Goal: Task Accomplishment & Management: Manage account settings

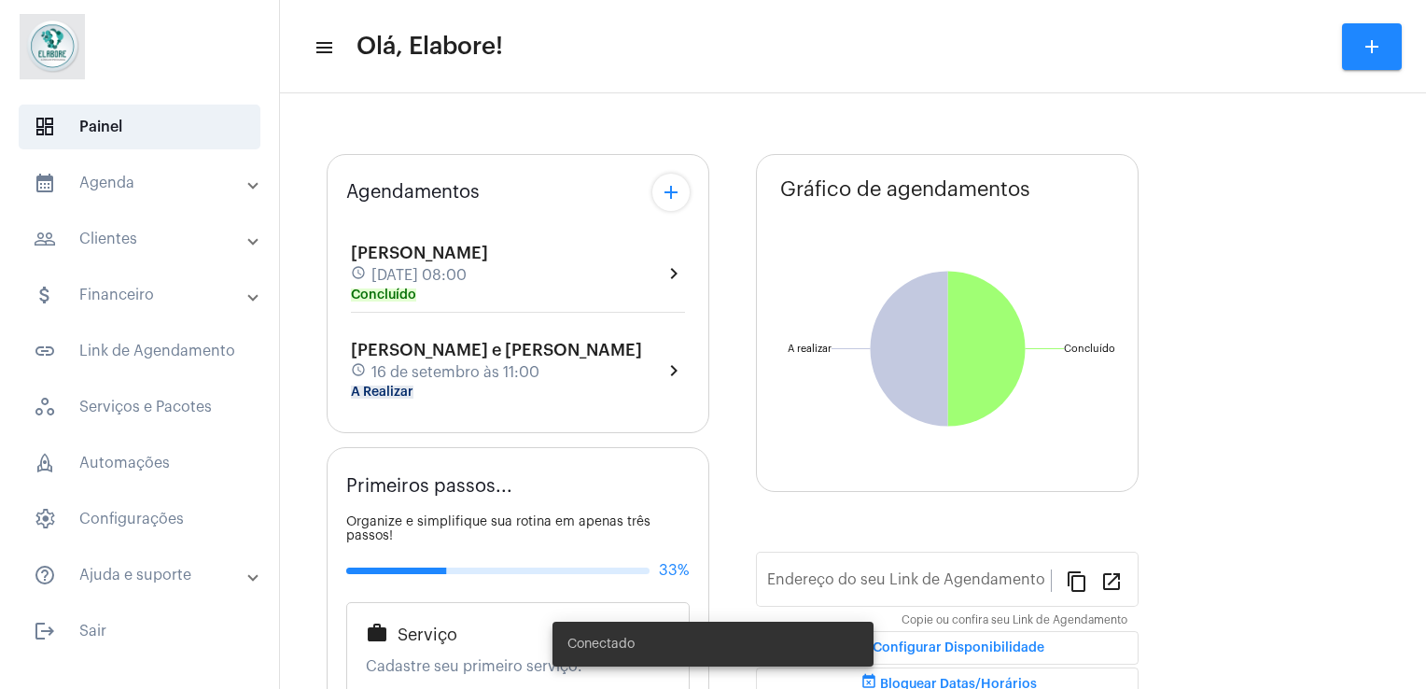
click at [454, 375] on span "16 de setembro às 11:00" at bounding box center [455, 372] width 168 height 17
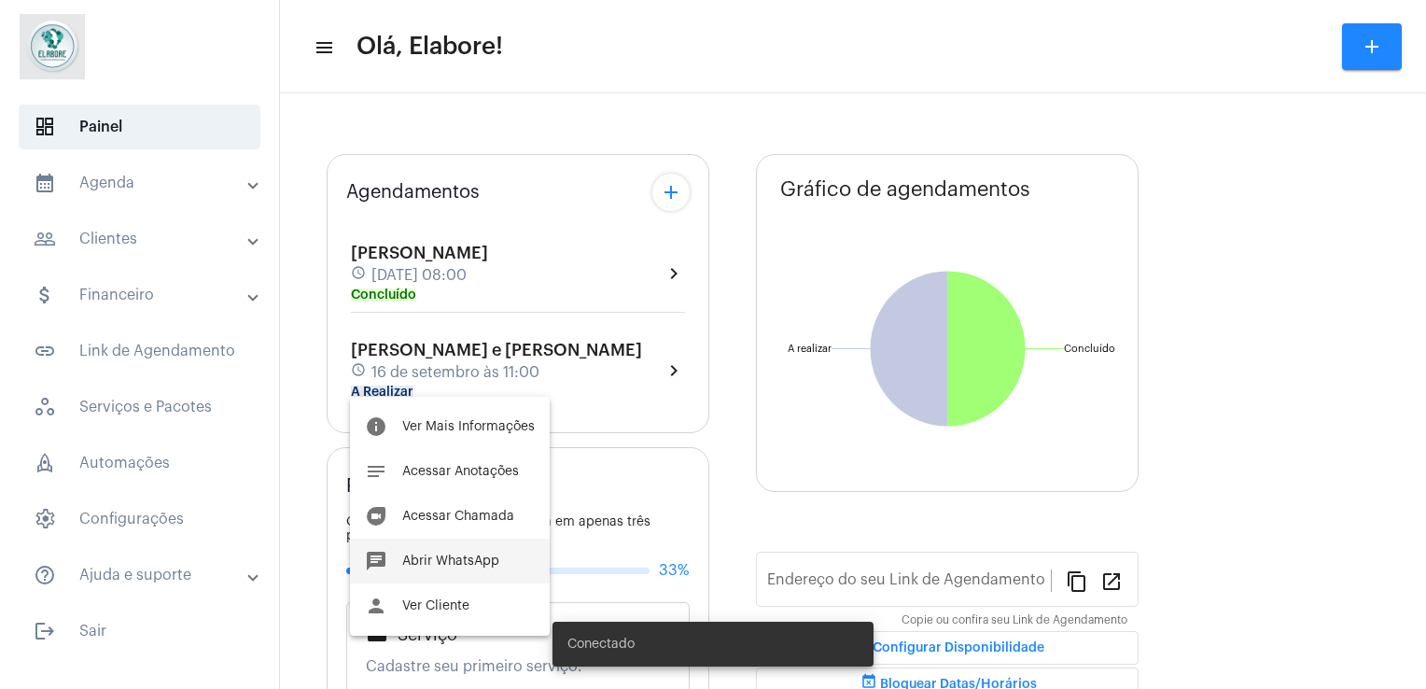
type input "[URL][DOMAIN_NAME]"
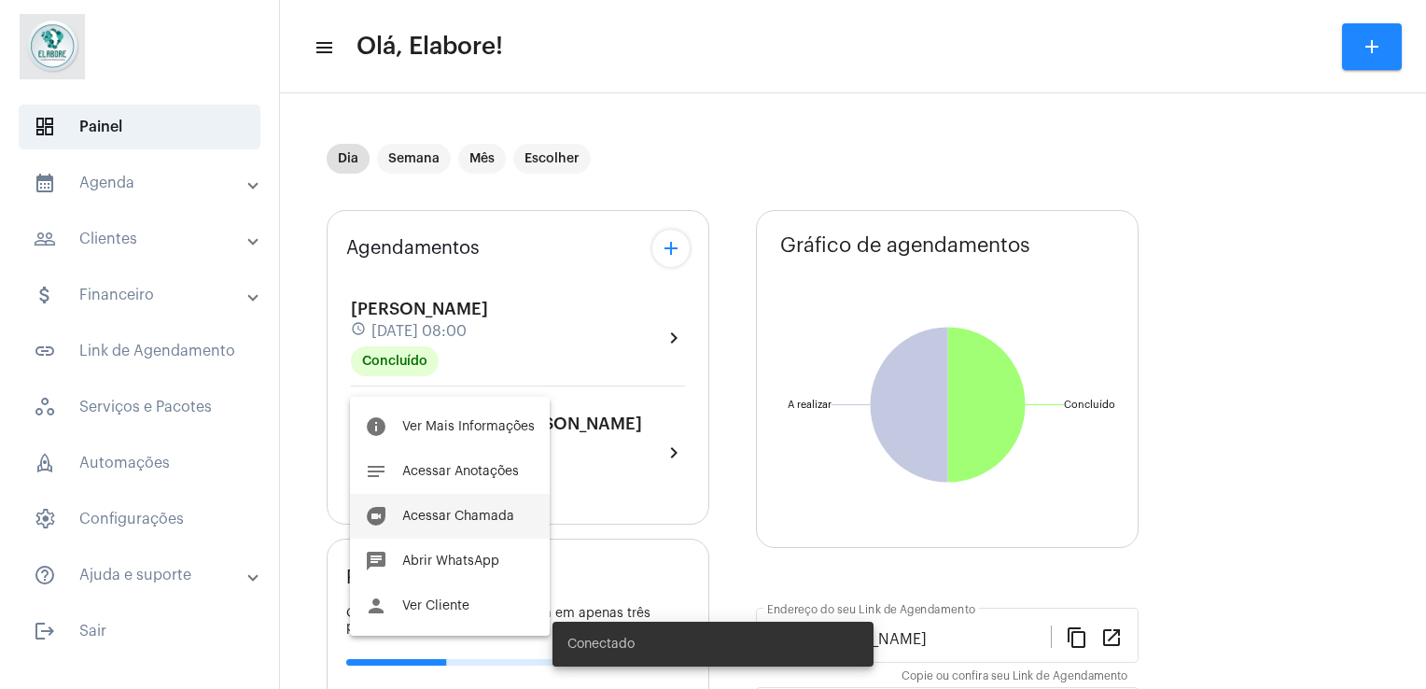
click at [474, 506] on button "duo [PERSON_NAME]" at bounding box center [450, 516] width 200 height 45
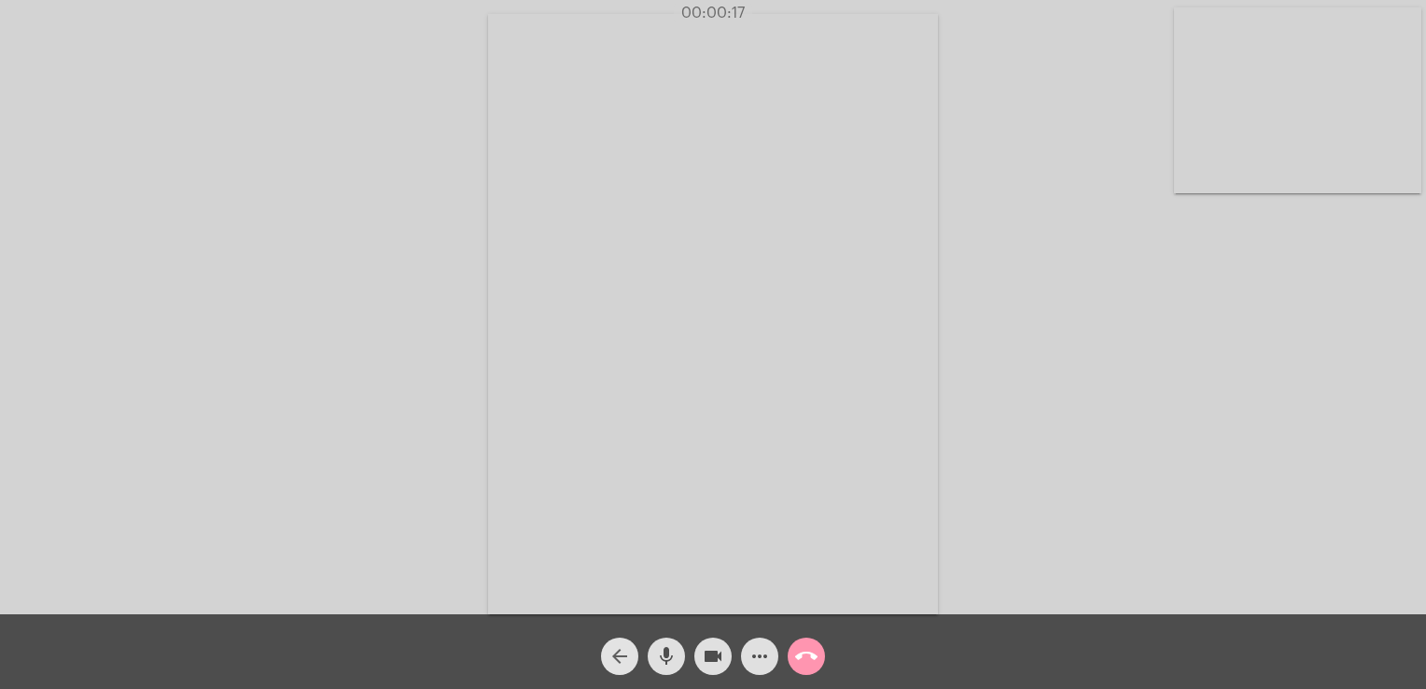
click at [615, 659] on mat-icon "arrow_back" at bounding box center [619, 656] width 22 height 22
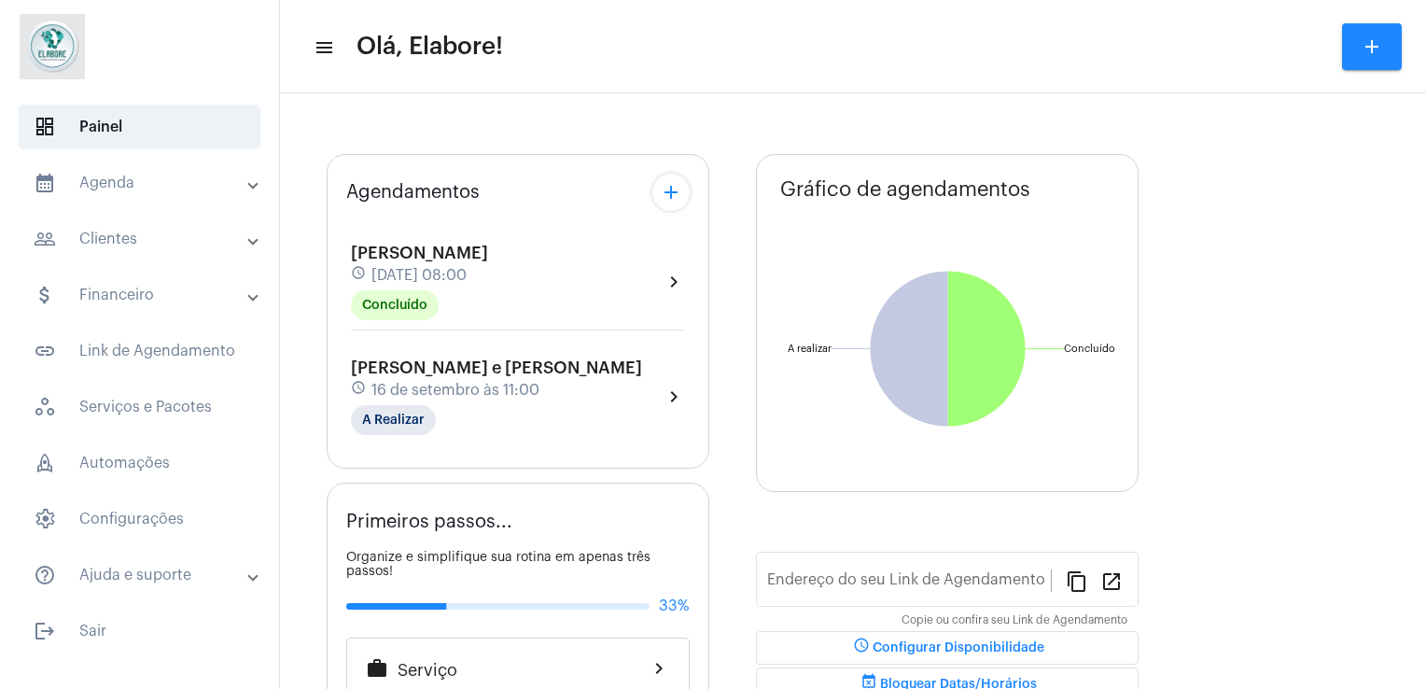
type input "[URL][DOMAIN_NAME]"
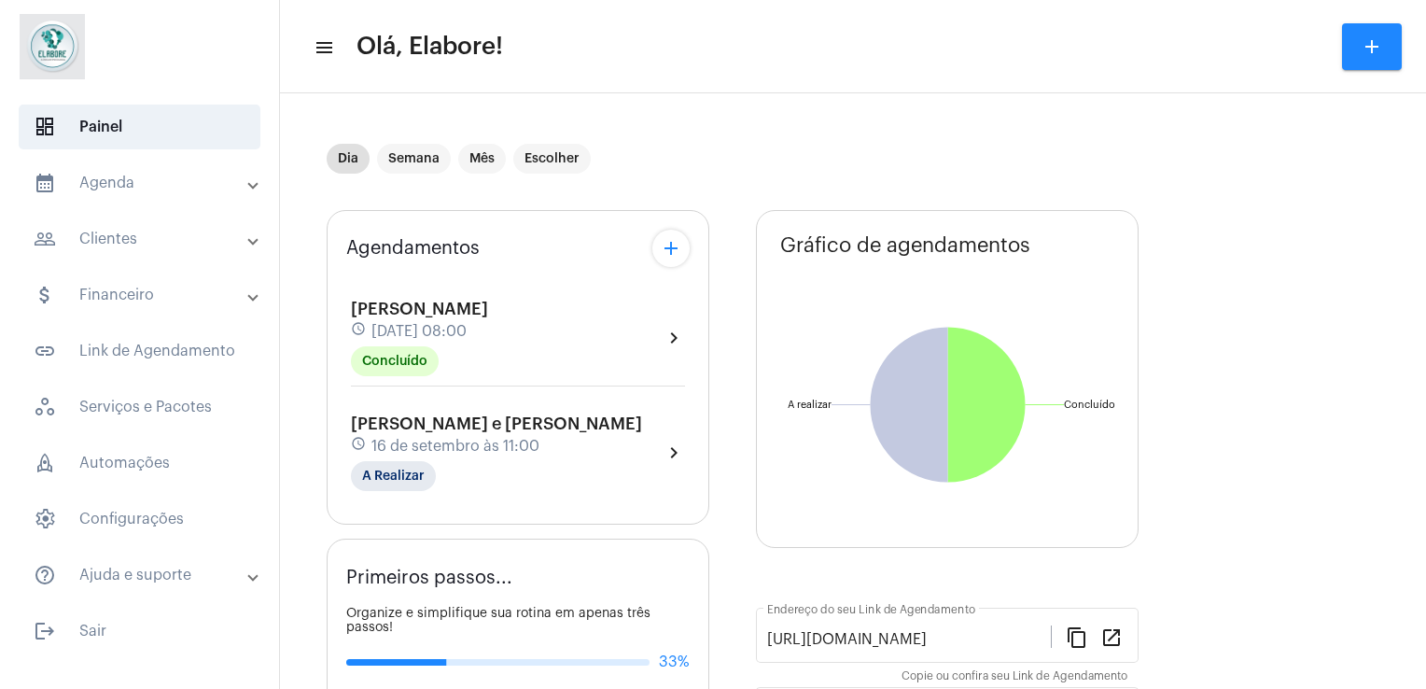
click at [510, 436] on div "schedule 16 de setembro às 11:00" at bounding box center [496, 446] width 291 height 21
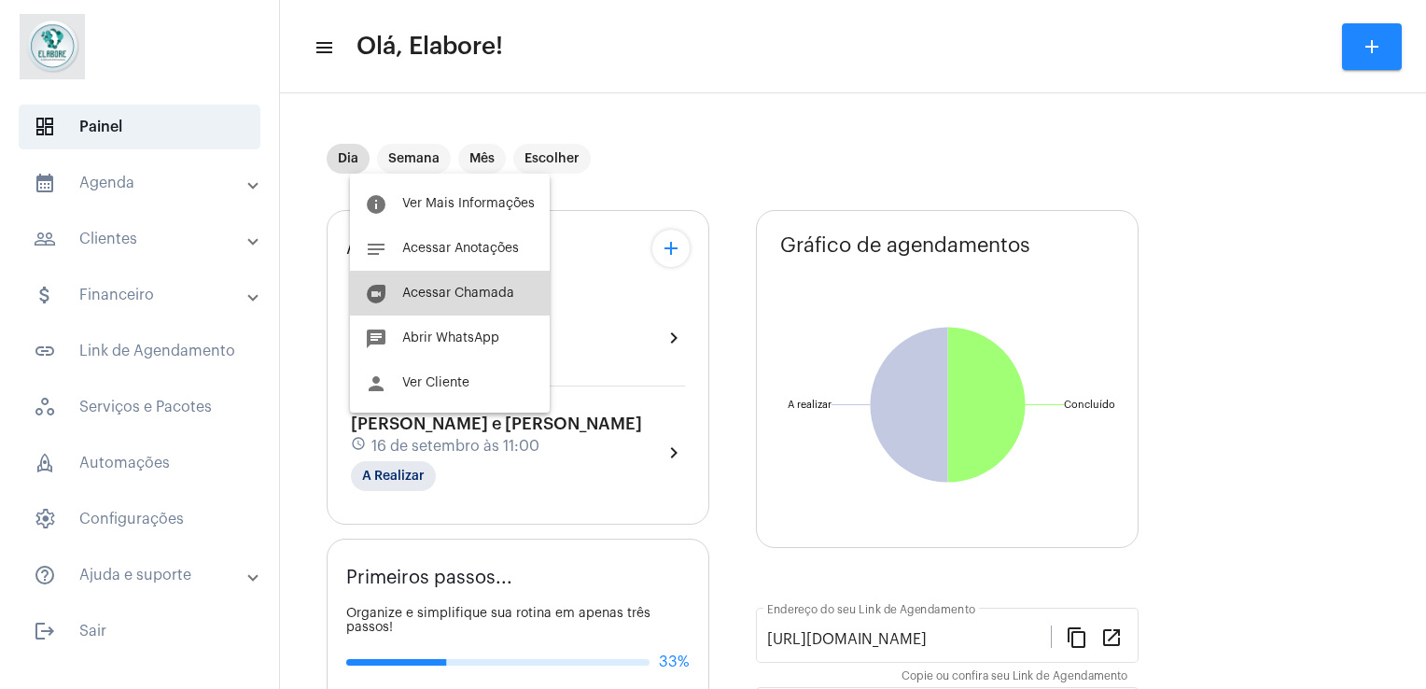
click at [480, 294] on span "Acessar Chamada" at bounding box center [458, 292] width 112 height 13
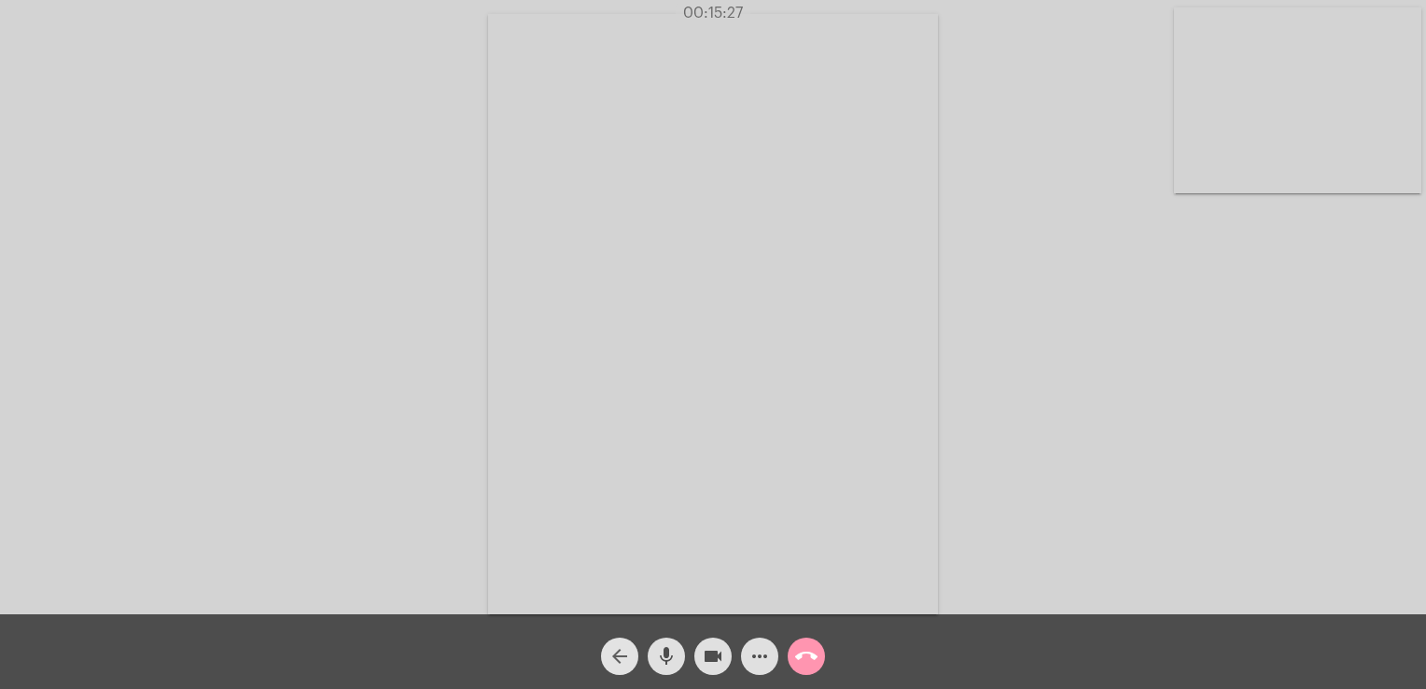
click at [623, 655] on mat-icon "arrow_back" at bounding box center [619, 656] width 22 height 22
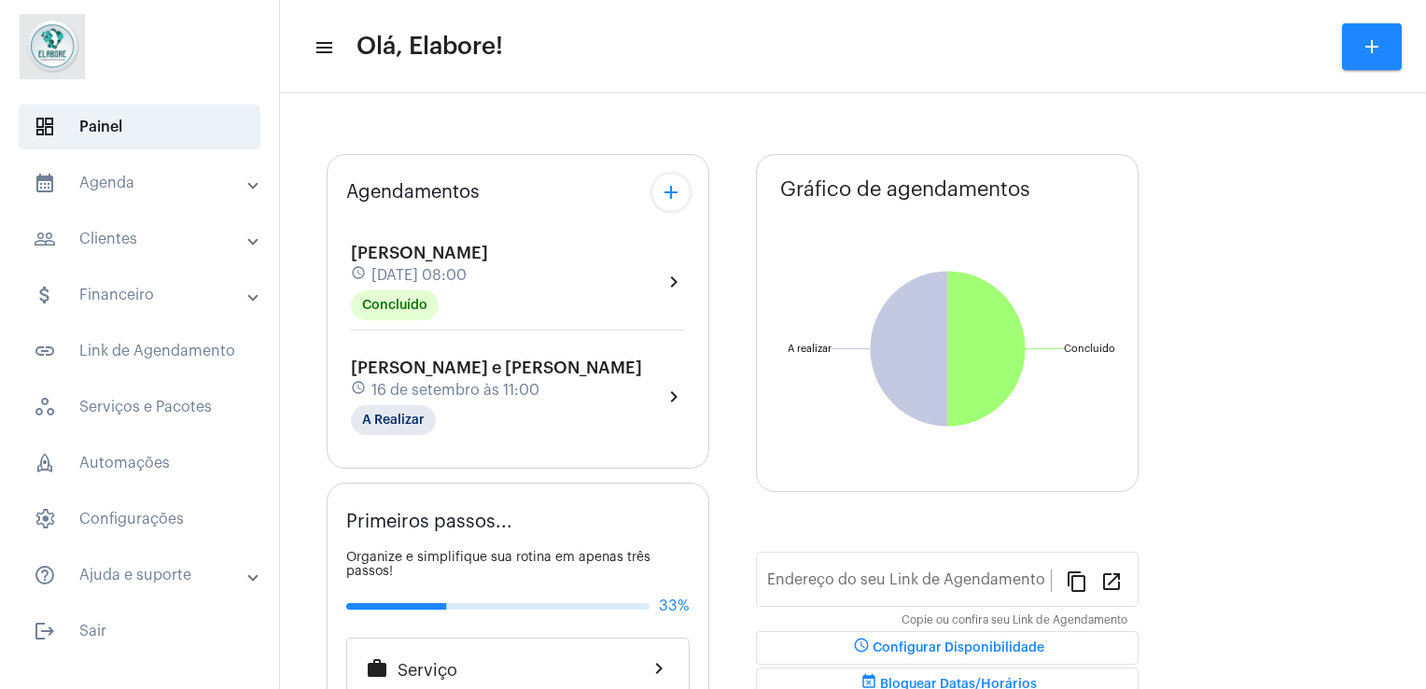
click at [494, 422] on div "Victória Souza e Galvão schedule 16 de setembro às 11:00 A Realizar" at bounding box center [496, 396] width 291 height 77
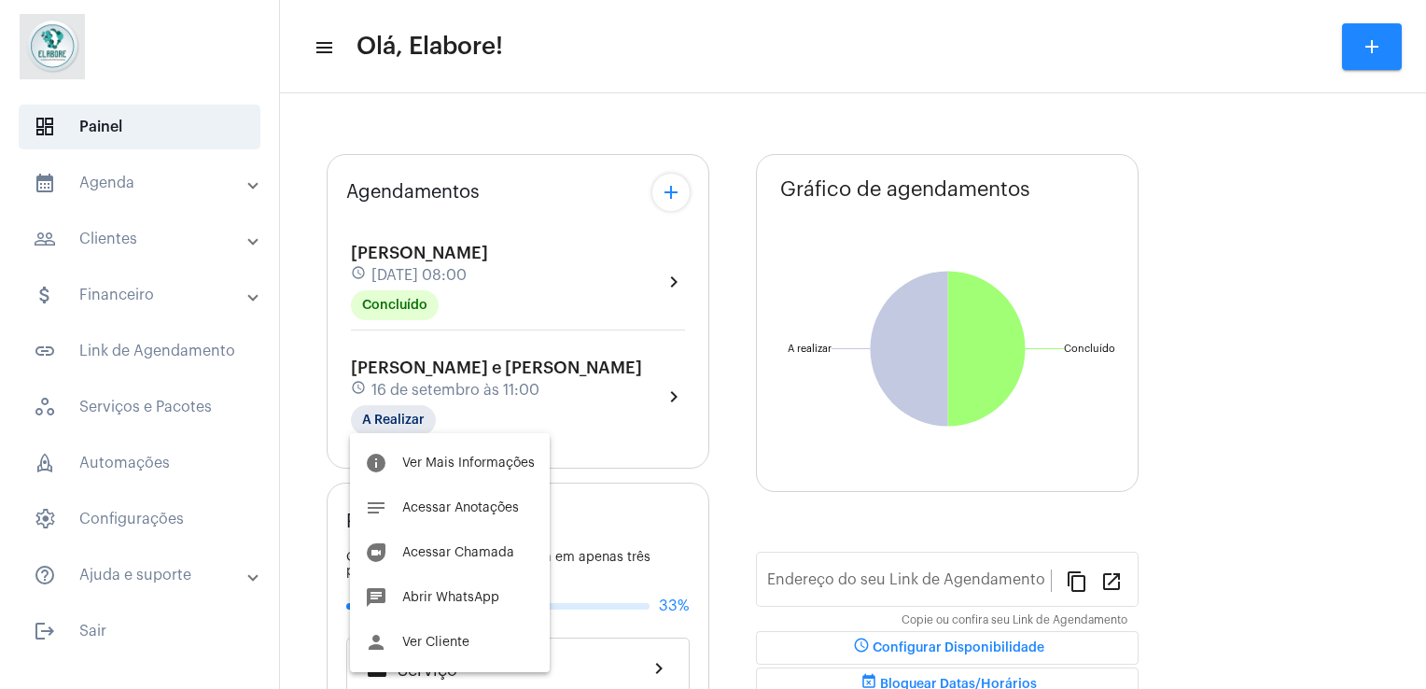
type input "[URL][DOMAIN_NAME]"
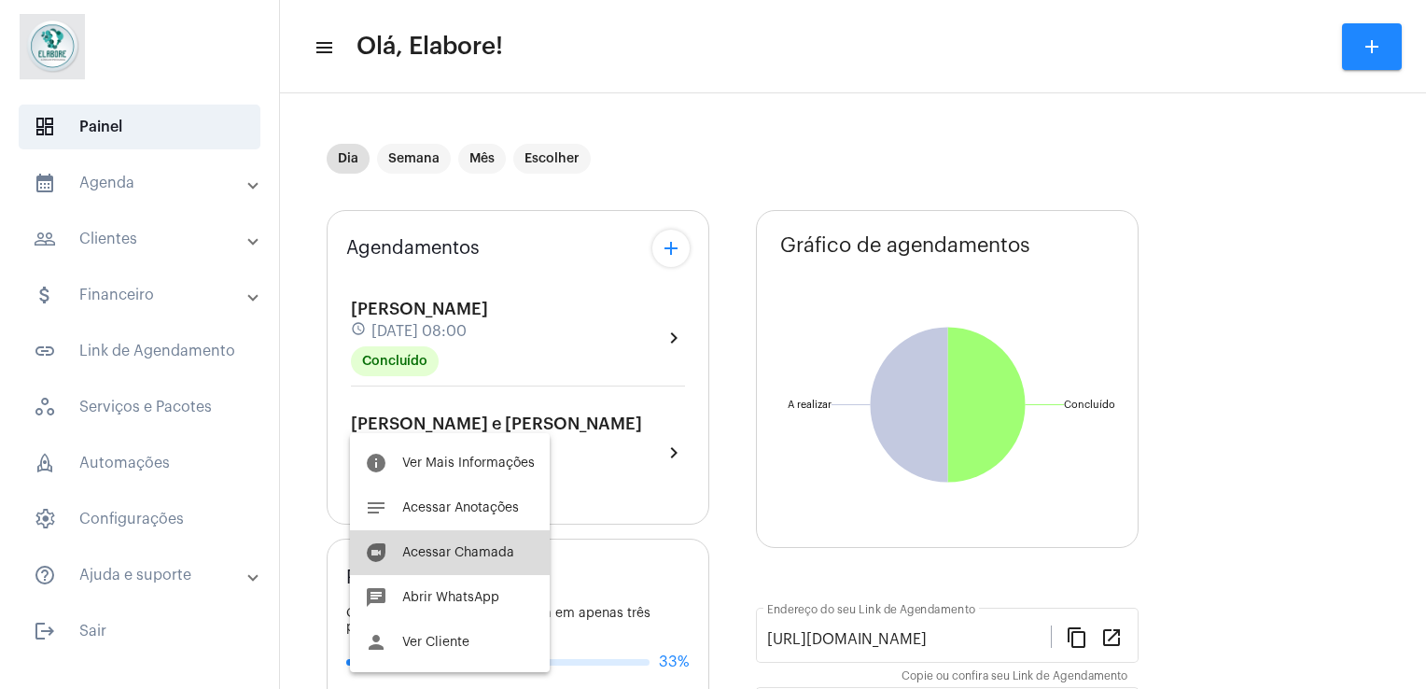
click at [492, 551] on span "Acessar Chamada" at bounding box center [458, 552] width 112 height 13
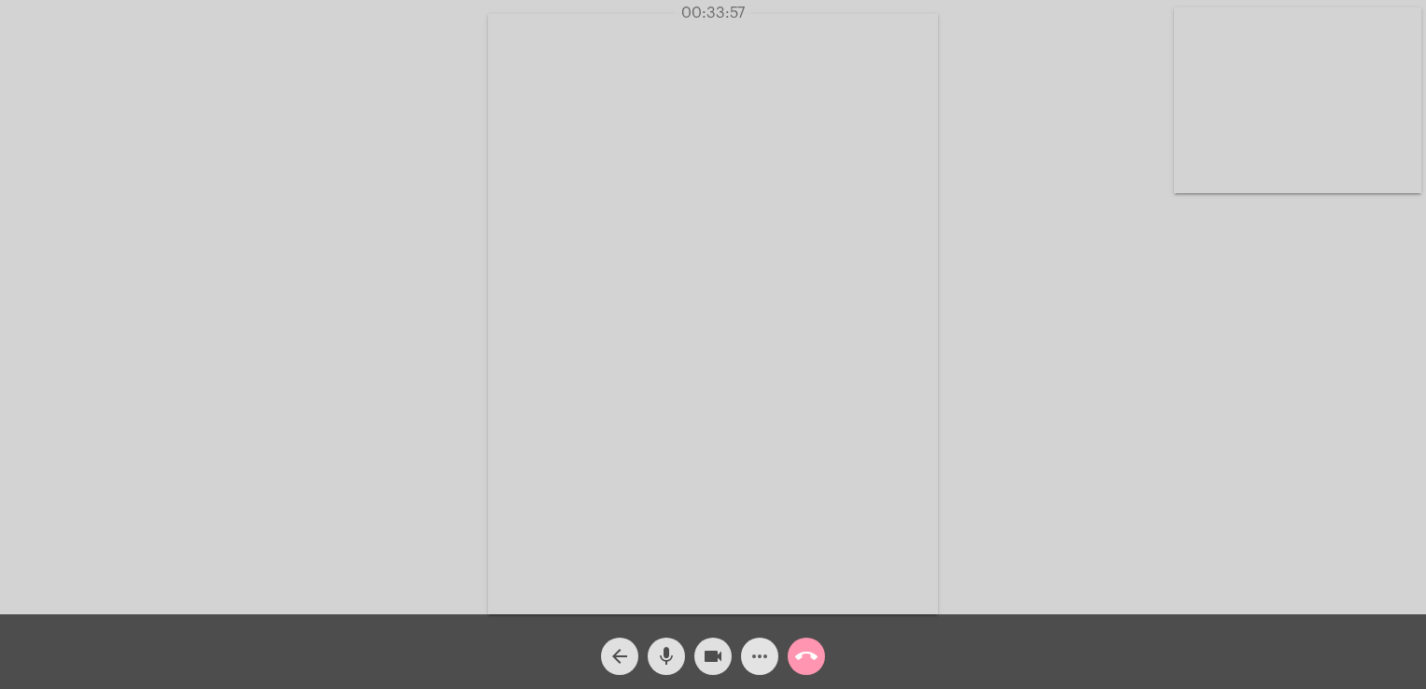
click at [763, 655] on mat-icon "more_horiz" at bounding box center [759, 656] width 22 height 22
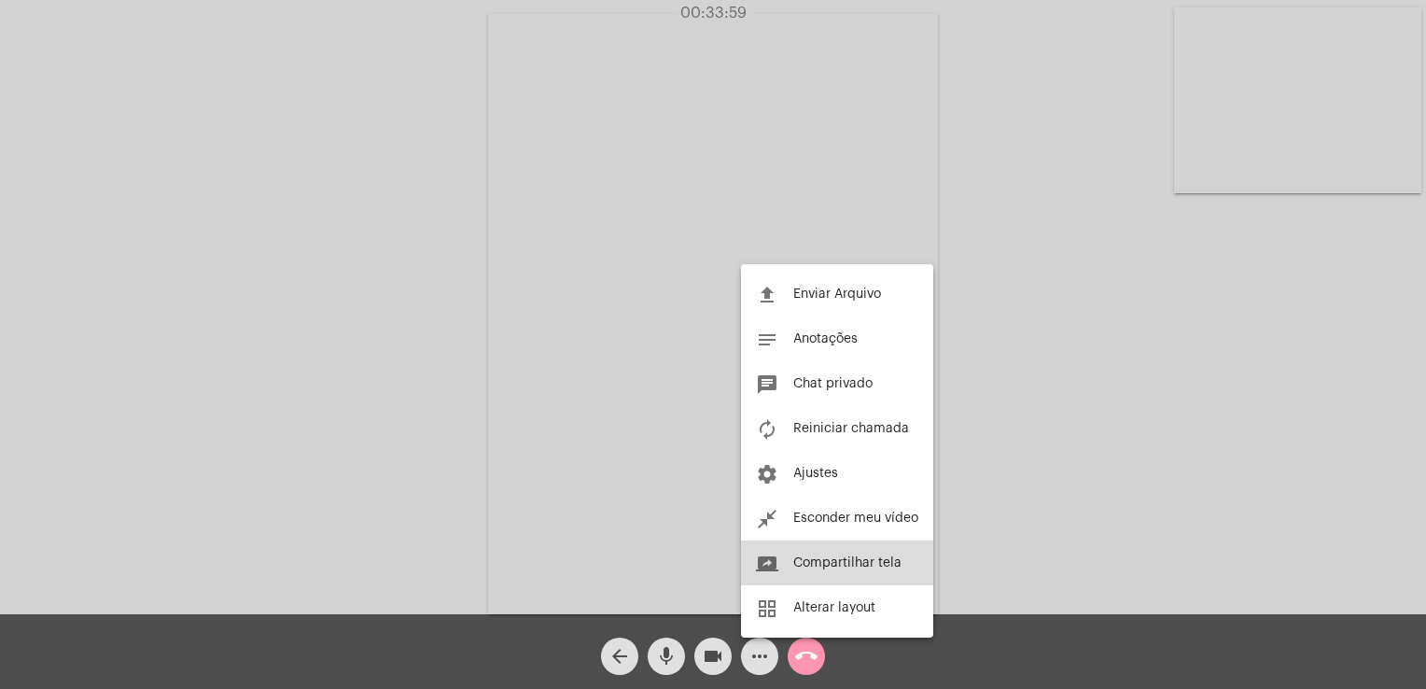
click at [836, 558] on span "Compartilhar tela" at bounding box center [847, 562] width 108 height 13
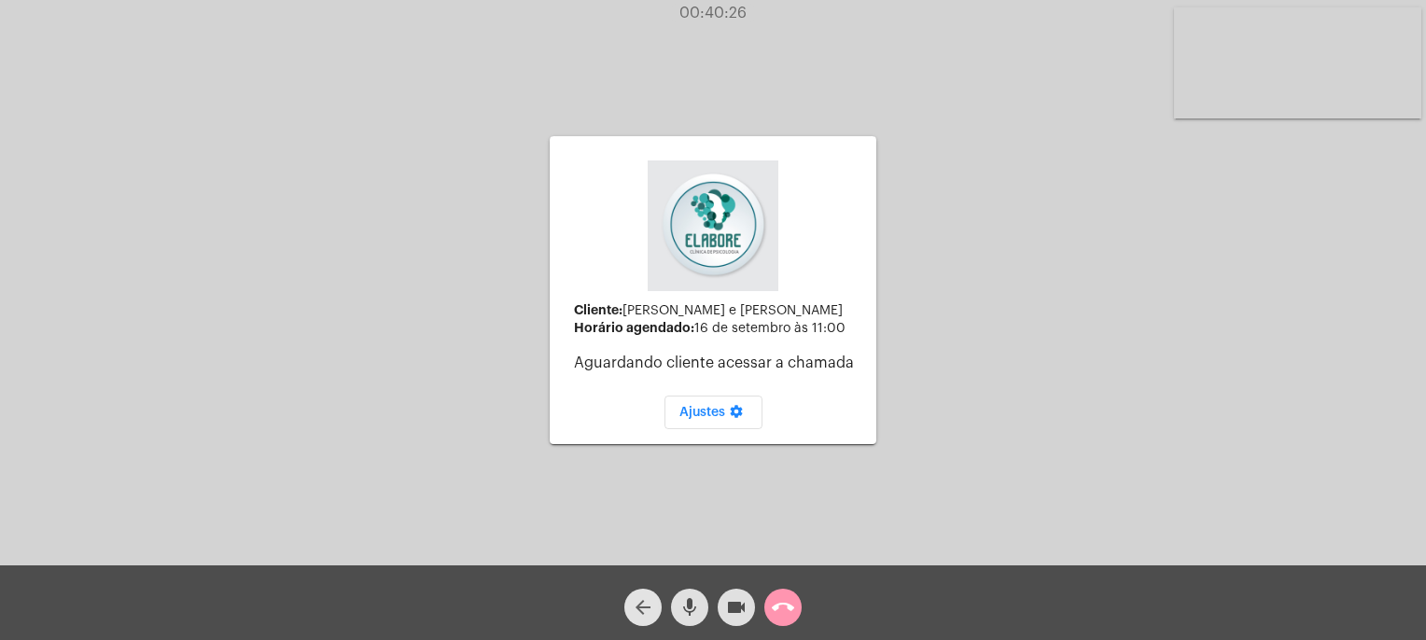
click at [634, 613] on mat-icon "arrow_back" at bounding box center [643, 607] width 22 height 22
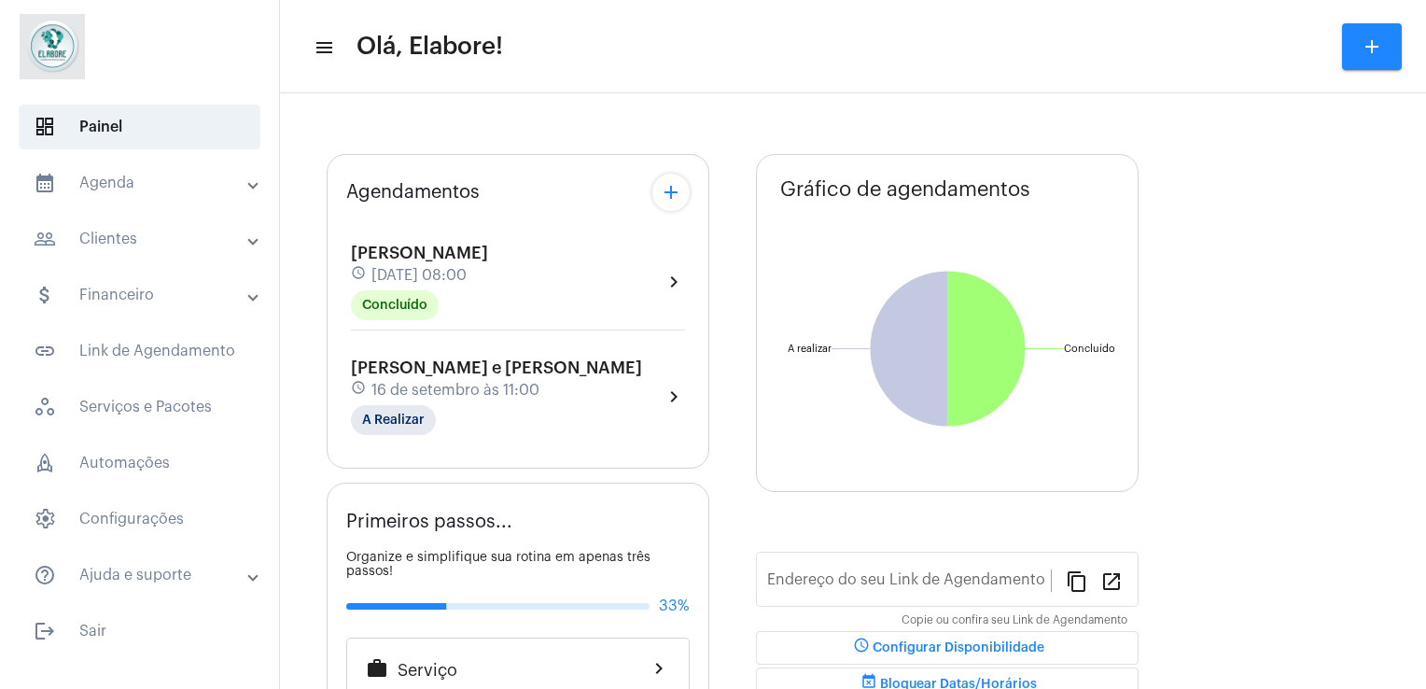
click at [516, 418] on div "Victória Souza e Galvão schedule 16 de setembro às 11:00 A Realizar" at bounding box center [496, 396] width 291 height 77
type input "[URL][DOMAIN_NAME]"
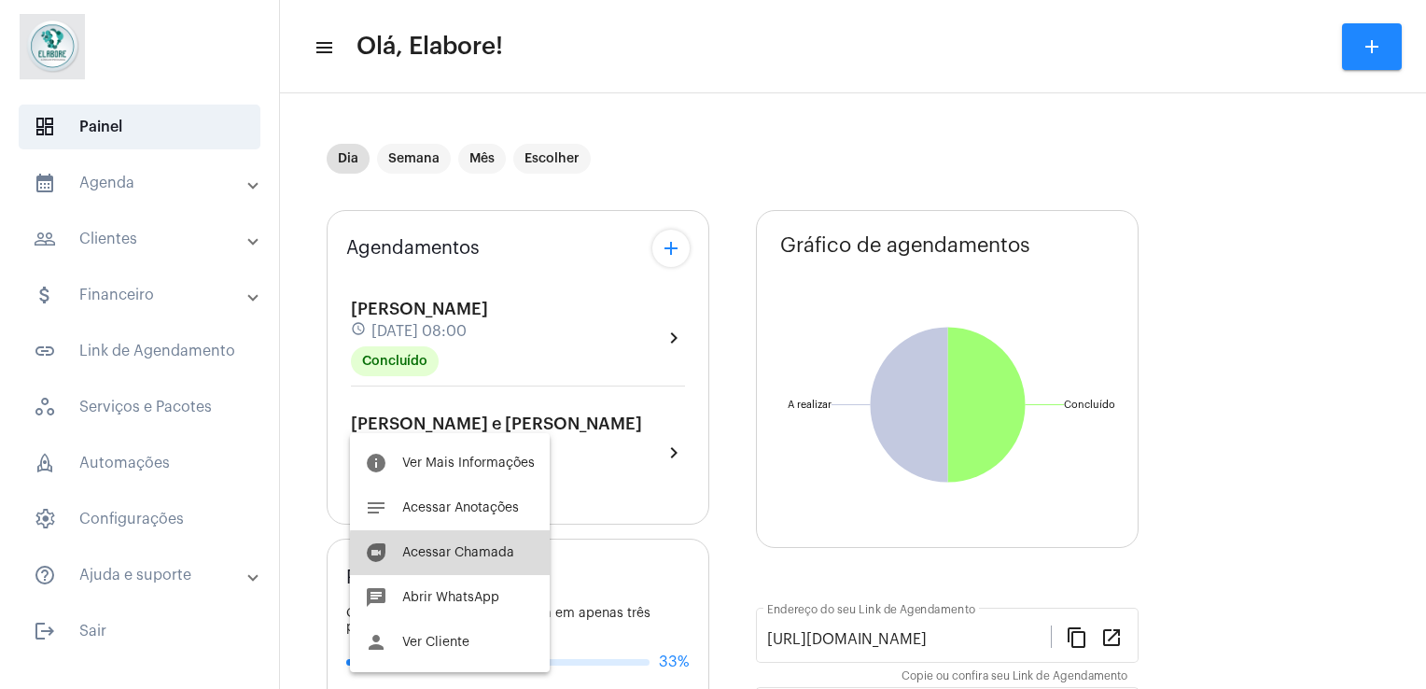
click at [487, 554] on span "Acessar Chamada" at bounding box center [458, 552] width 112 height 13
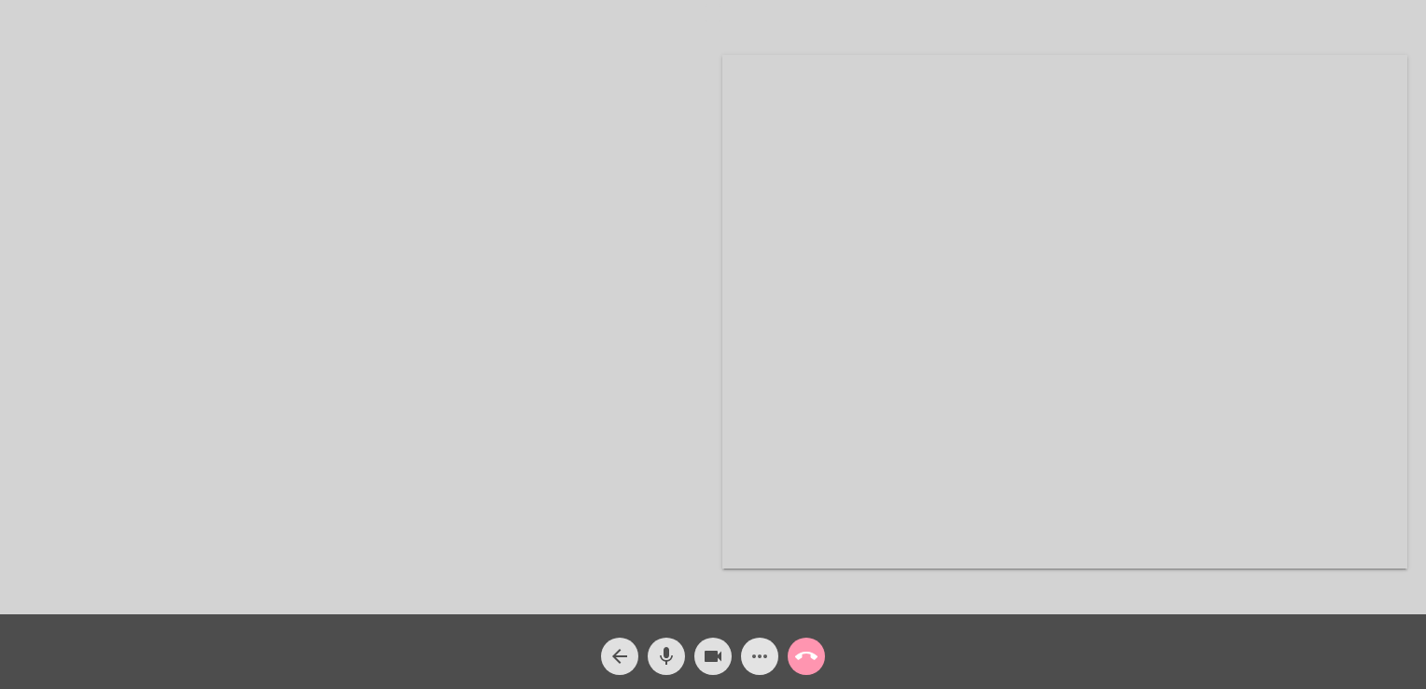
click at [763, 658] on mat-icon "more_horiz" at bounding box center [759, 656] width 22 height 22
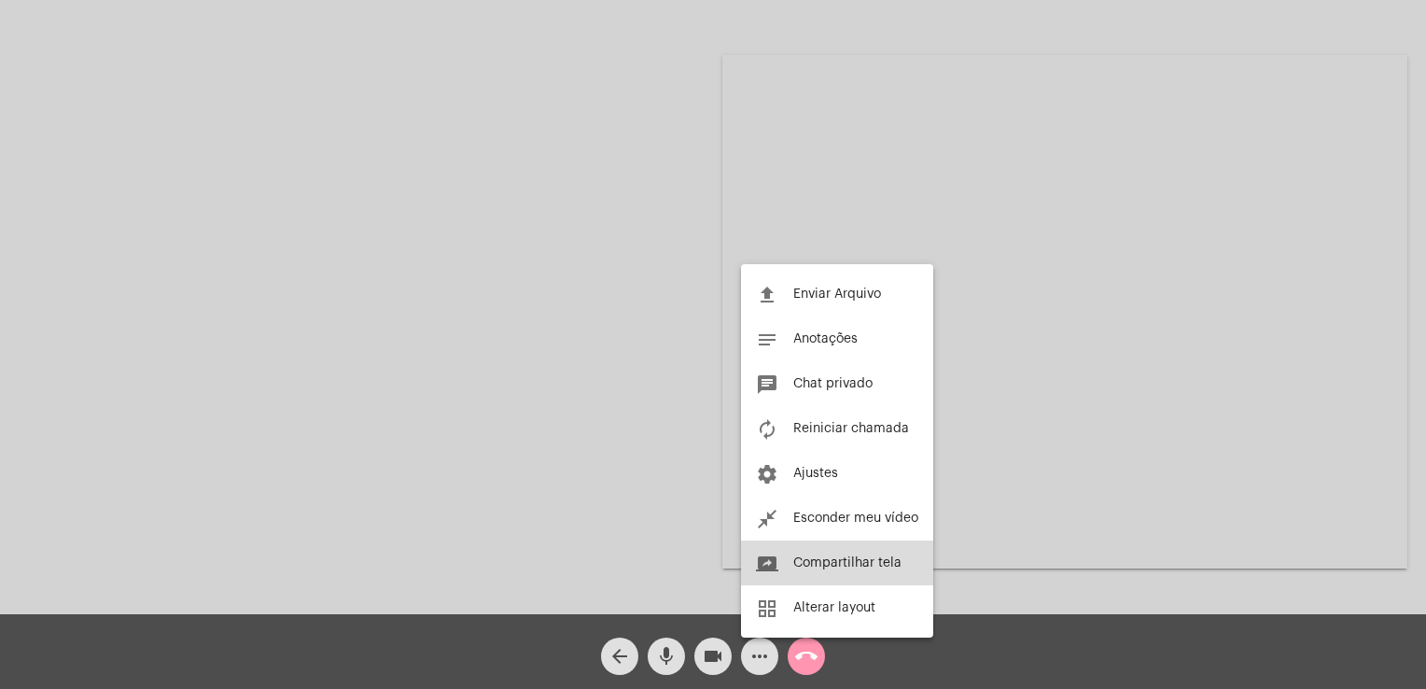
click at [829, 561] on span "Compartilhar tela" at bounding box center [847, 562] width 108 height 13
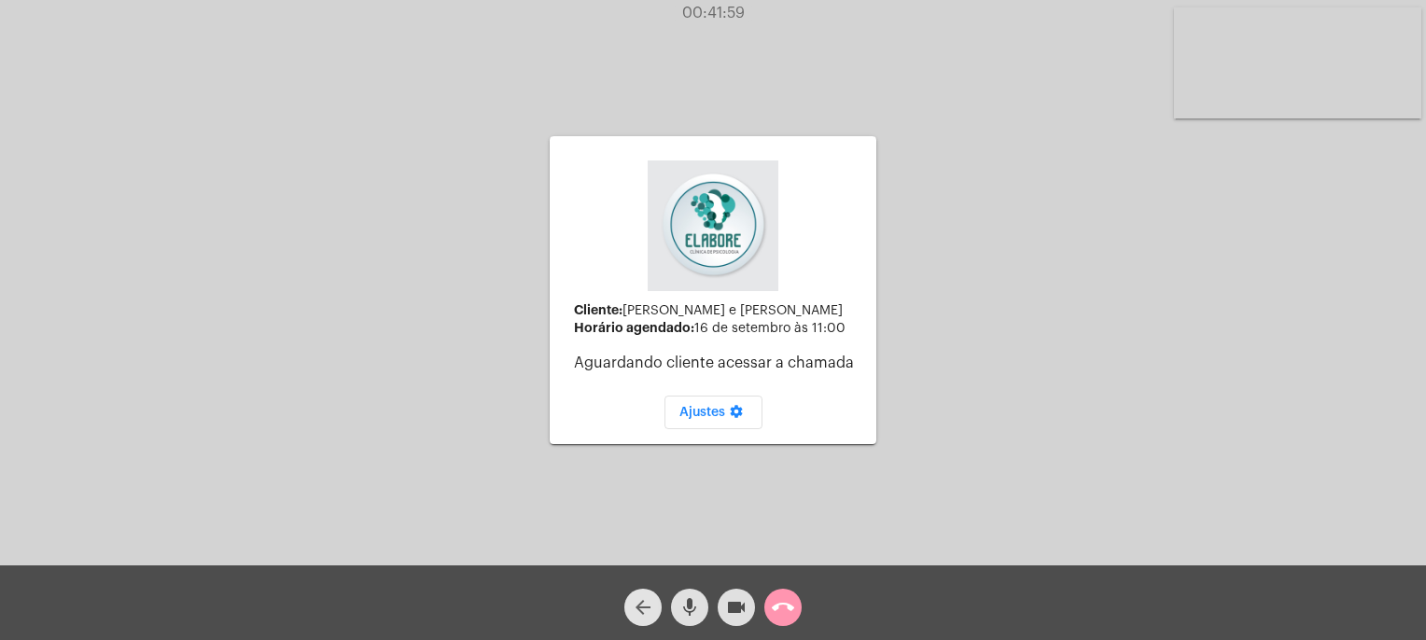
click at [632, 604] on mat-icon "arrow_back" at bounding box center [643, 607] width 22 height 22
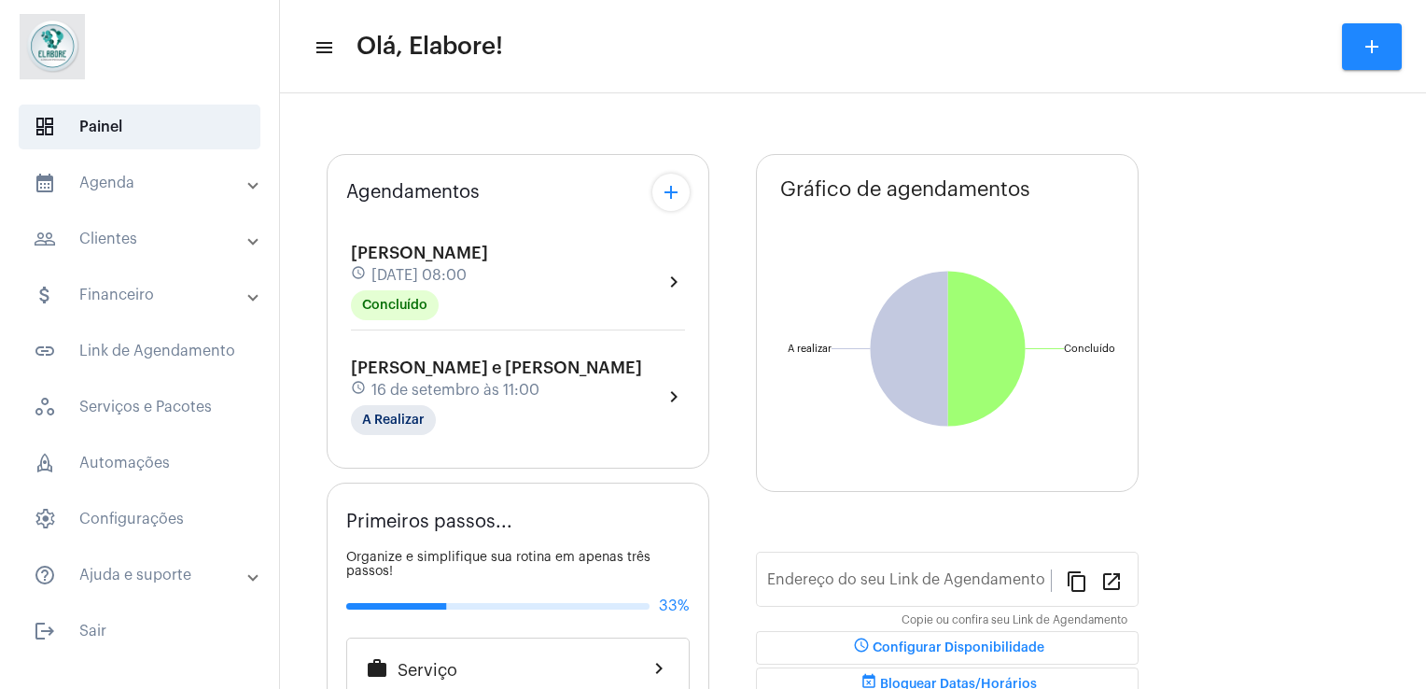
type input "[URL][DOMAIN_NAME]"
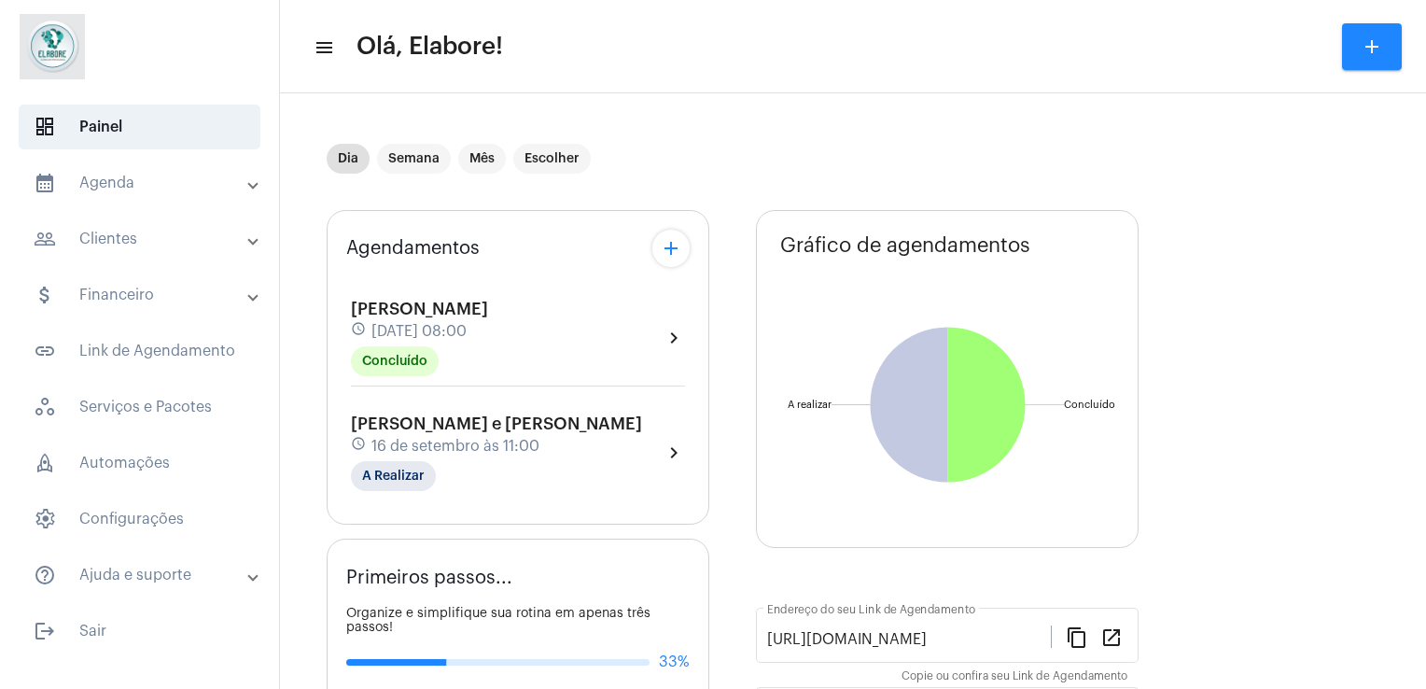
click at [508, 415] on span "Victória Souza e Galvão" at bounding box center [496, 423] width 291 height 17
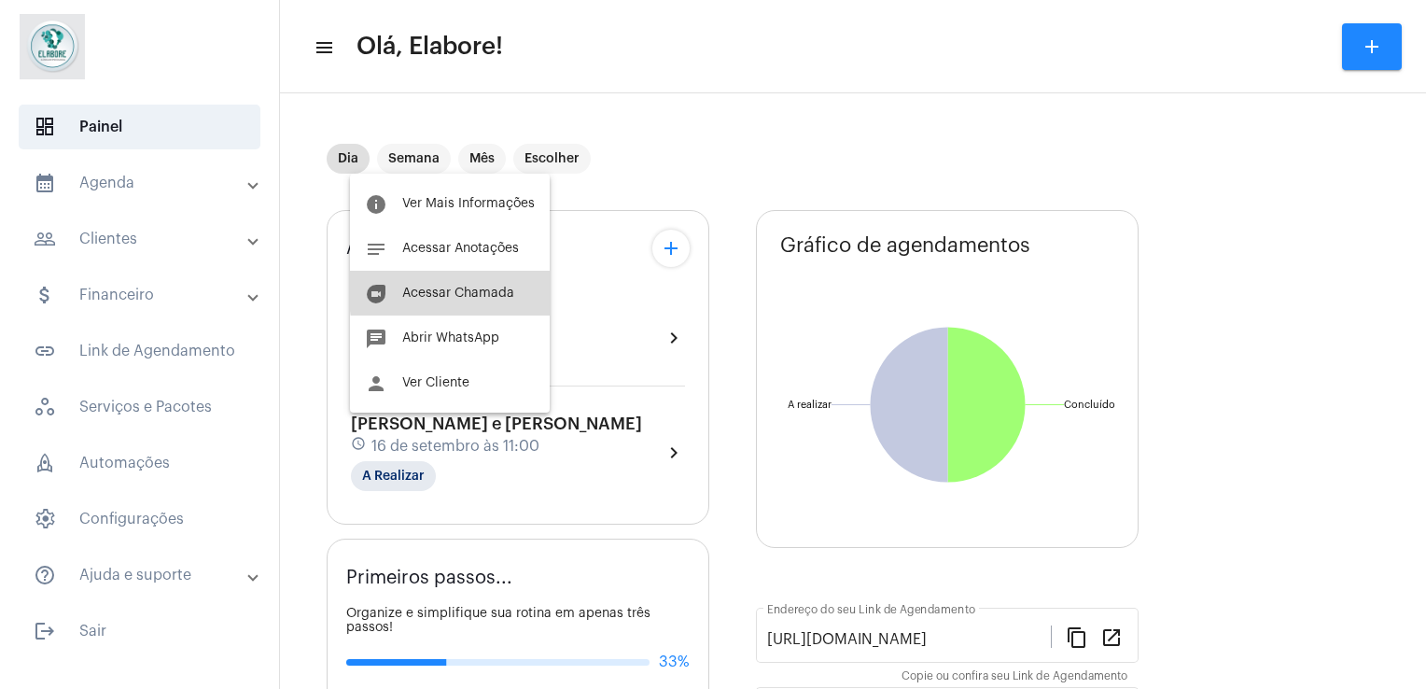
click at [482, 289] on span "Acessar Chamada" at bounding box center [458, 292] width 112 height 13
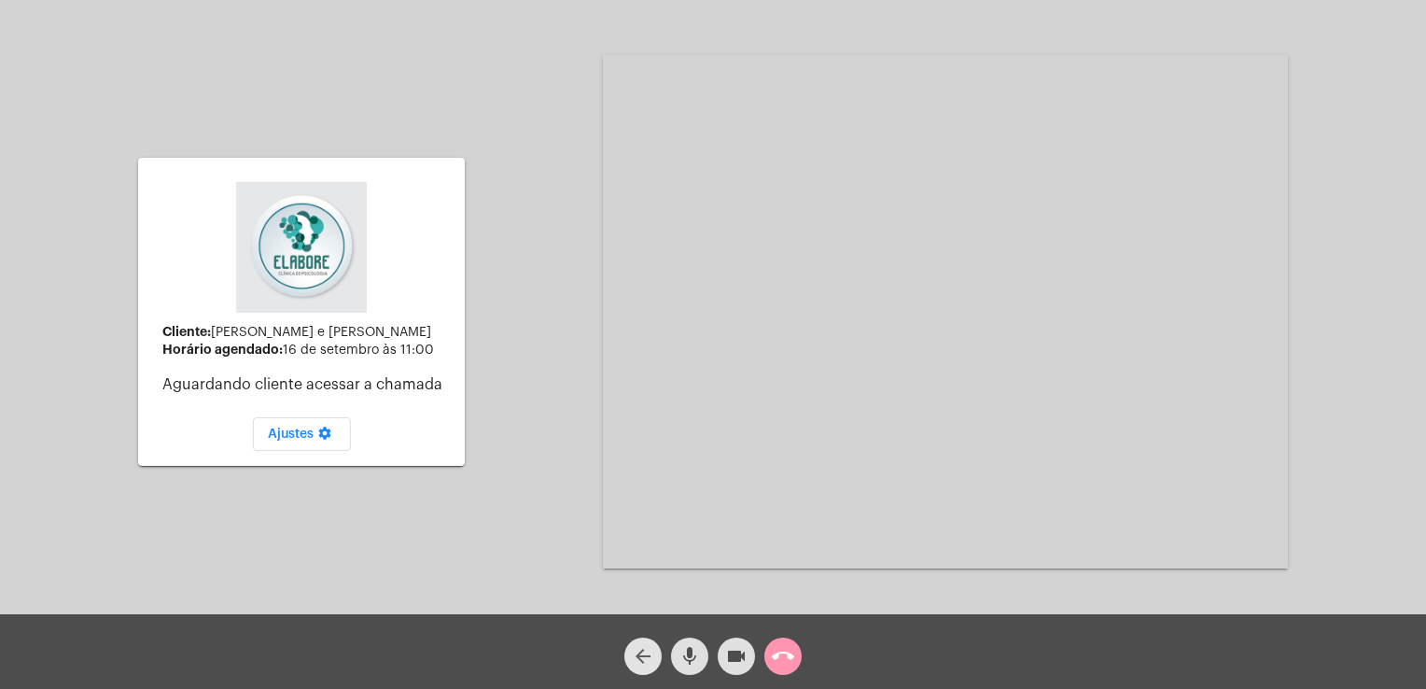
click at [637, 651] on mat-icon "arrow_back" at bounding box center [643, 656] width 22 height 22
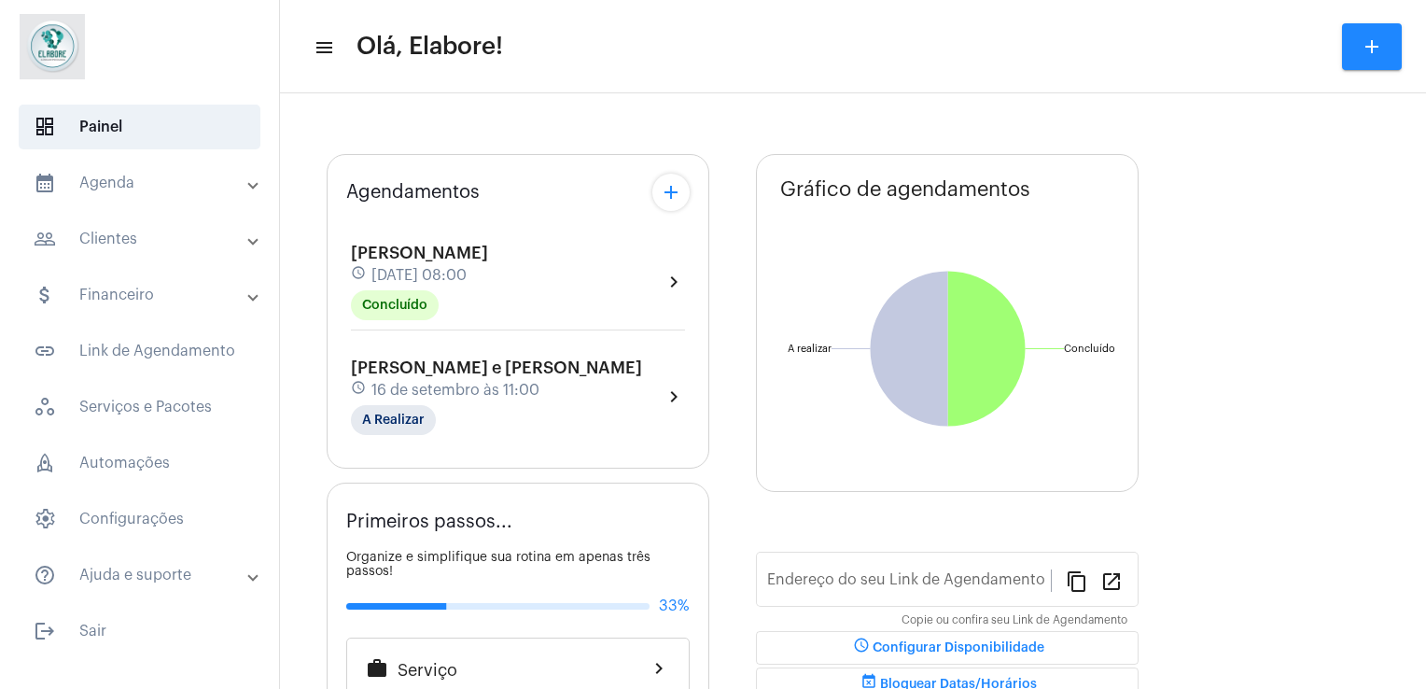
type input "[URL][DOMAIN_NAME]"
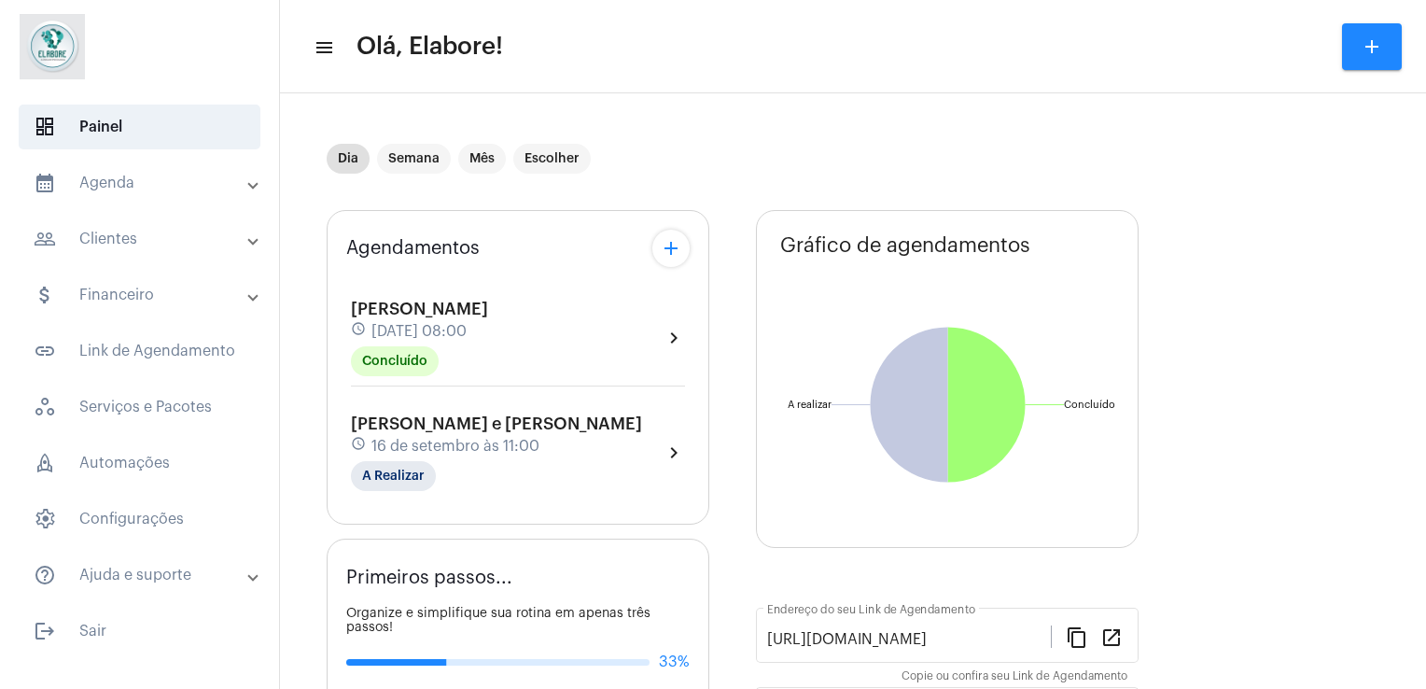
click at [511, 431] on div "Victória Souza e Galvão schedule 16 de setembro às 11:00 A Realizar" at bounding box center [496, 452] width 291 height 77
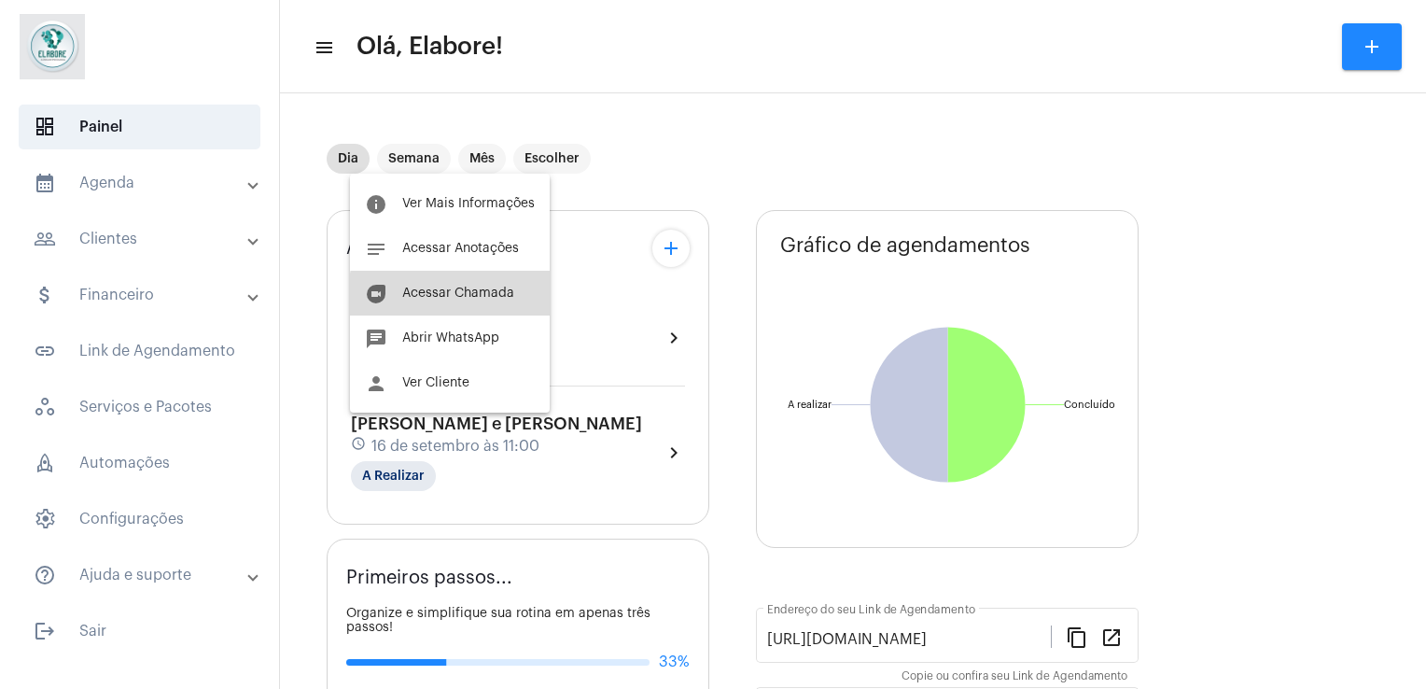
click at [474, 300] on button "duo Acessar Chamada" at bounding box center [450, 293] width 200 height 45
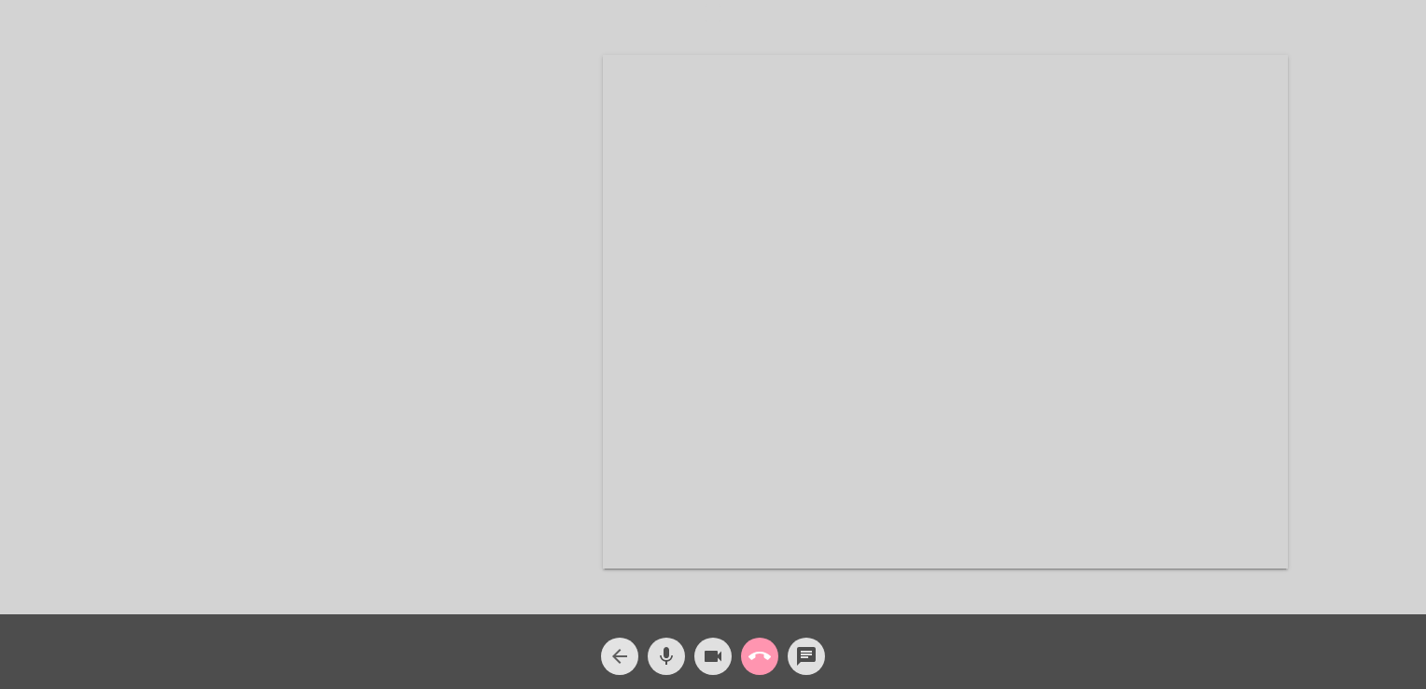
click at [631, 650] on button "arrow_back" at bounding box center [619, 655] width 37 height 37
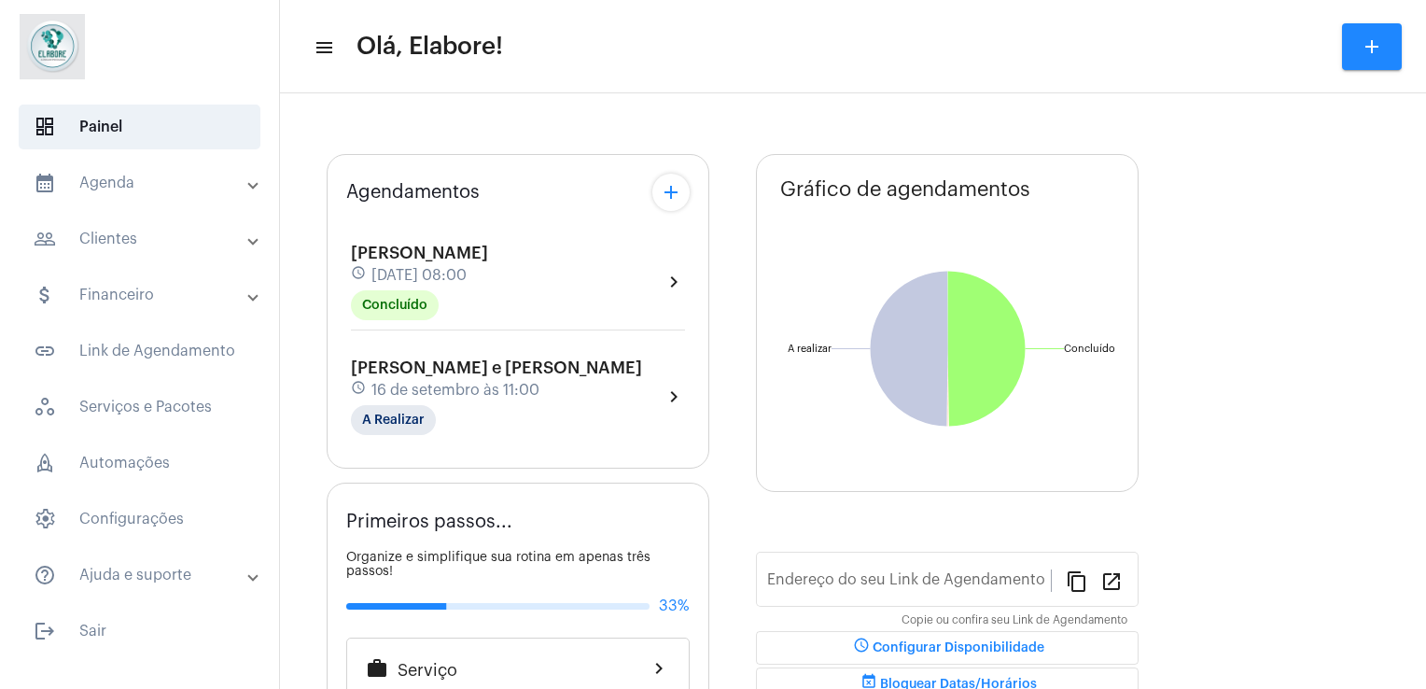
type input "[URL][DOMAIN_NAME]"
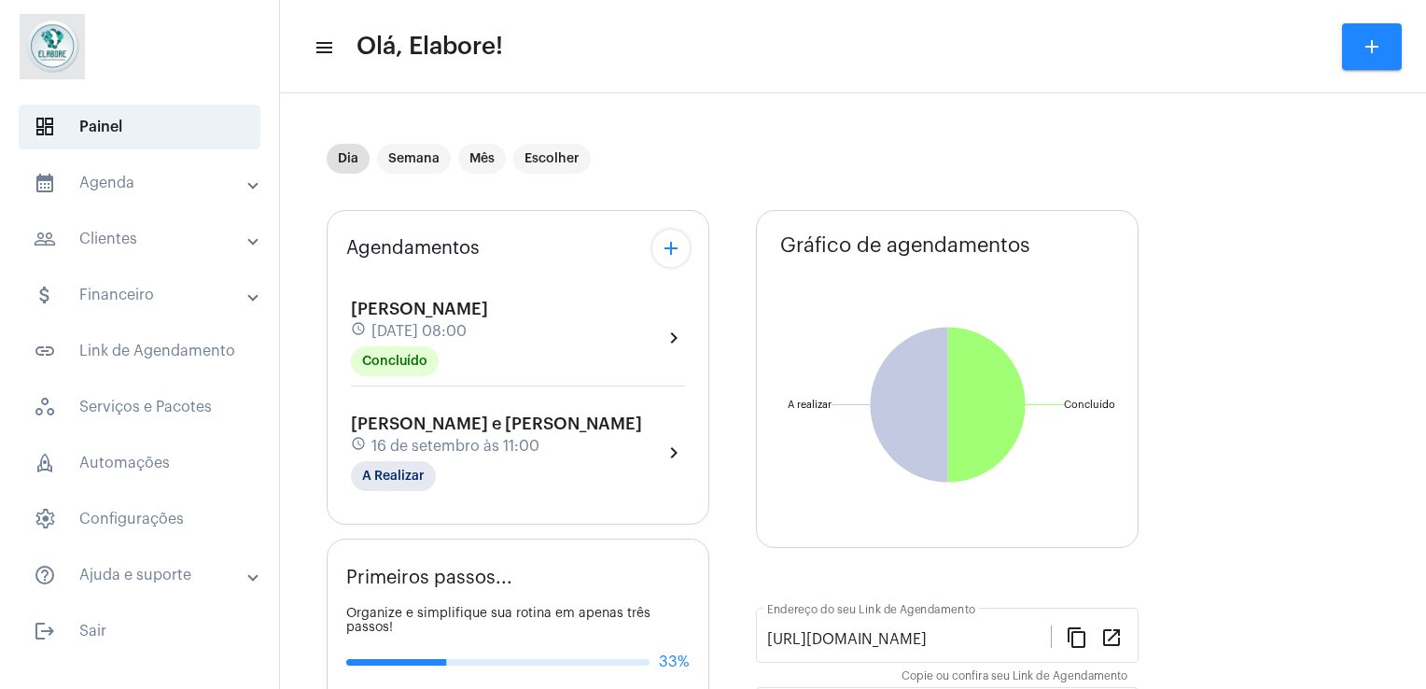
click at [517, 395] on div "Thiago Silva Rosa schedule 16 de setembro às 08:00 Concluído chevron_right Vict…" at bounding box center [517, 385] width 343 height 219
click at [520, 416] on span "Victória Souza e Galvão" at bounding box center [496, 423] width 291 height 17
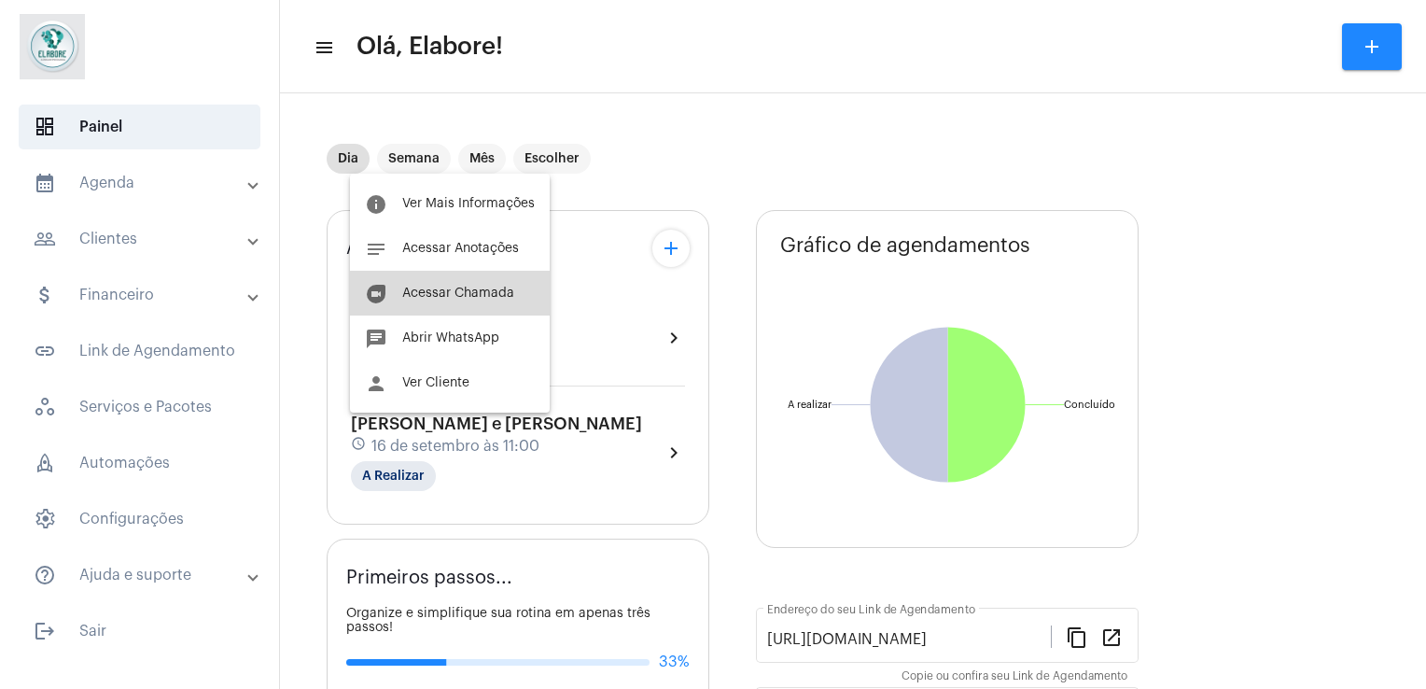
click at [523, 312] on button "duo Acessar Chamada" at bounding box center [450, 293] width 200 height 45
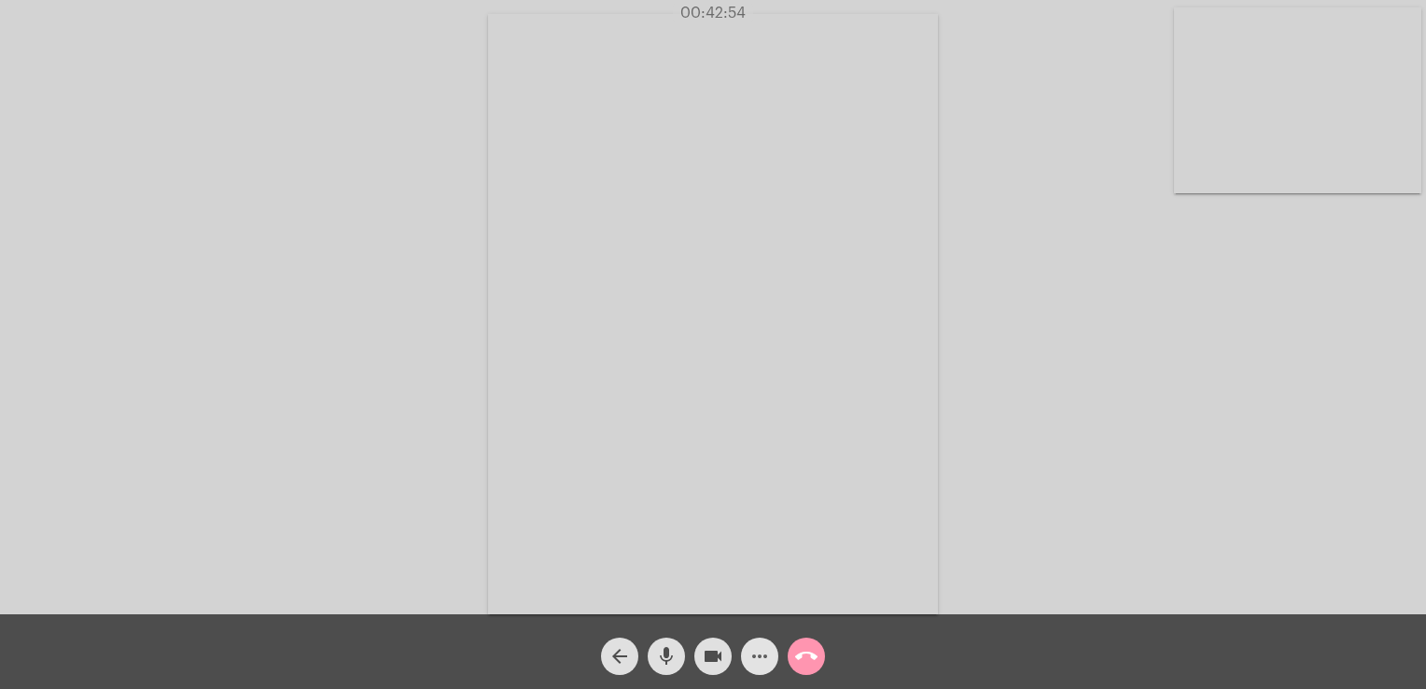
click at [765, 659] on mat-icon "more_horiz" at bounding box center [759, 656] width 22 height 22
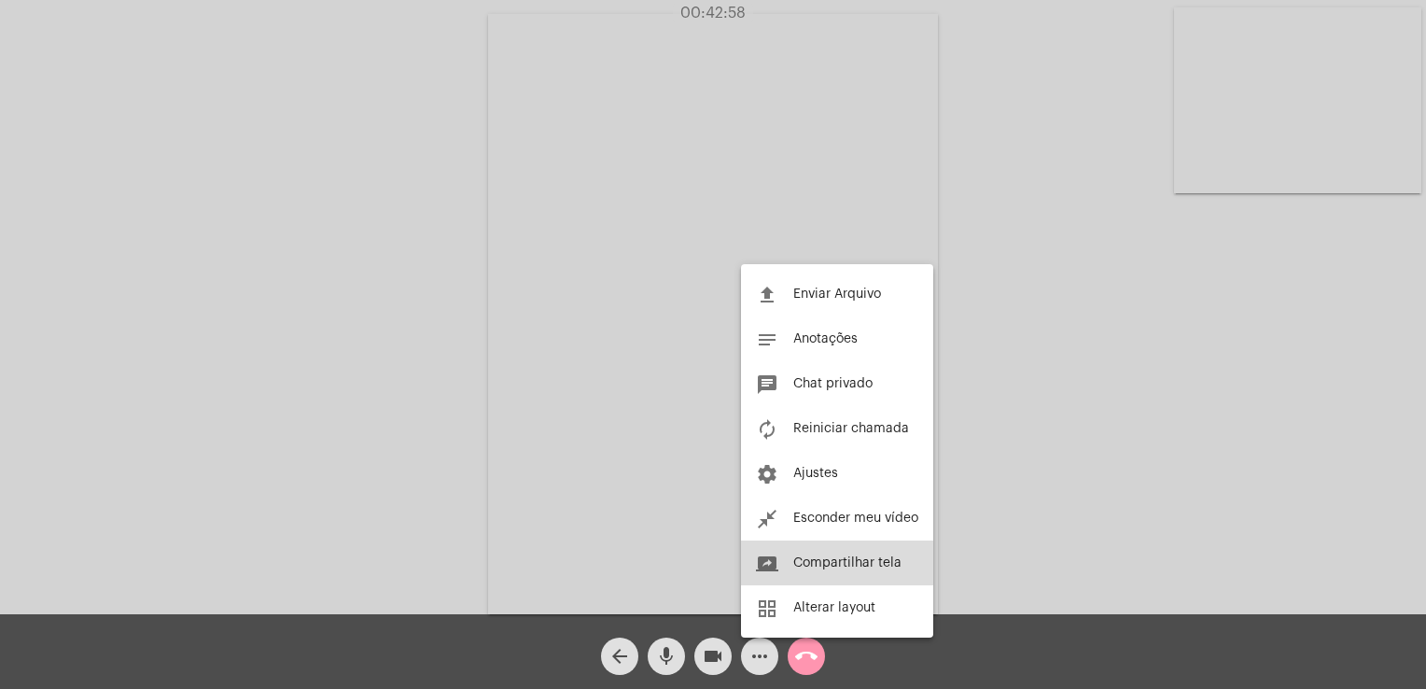
click at [855, 562] on span "Compartilhar tela" at bounding box center [847, 562] width 108 height 13
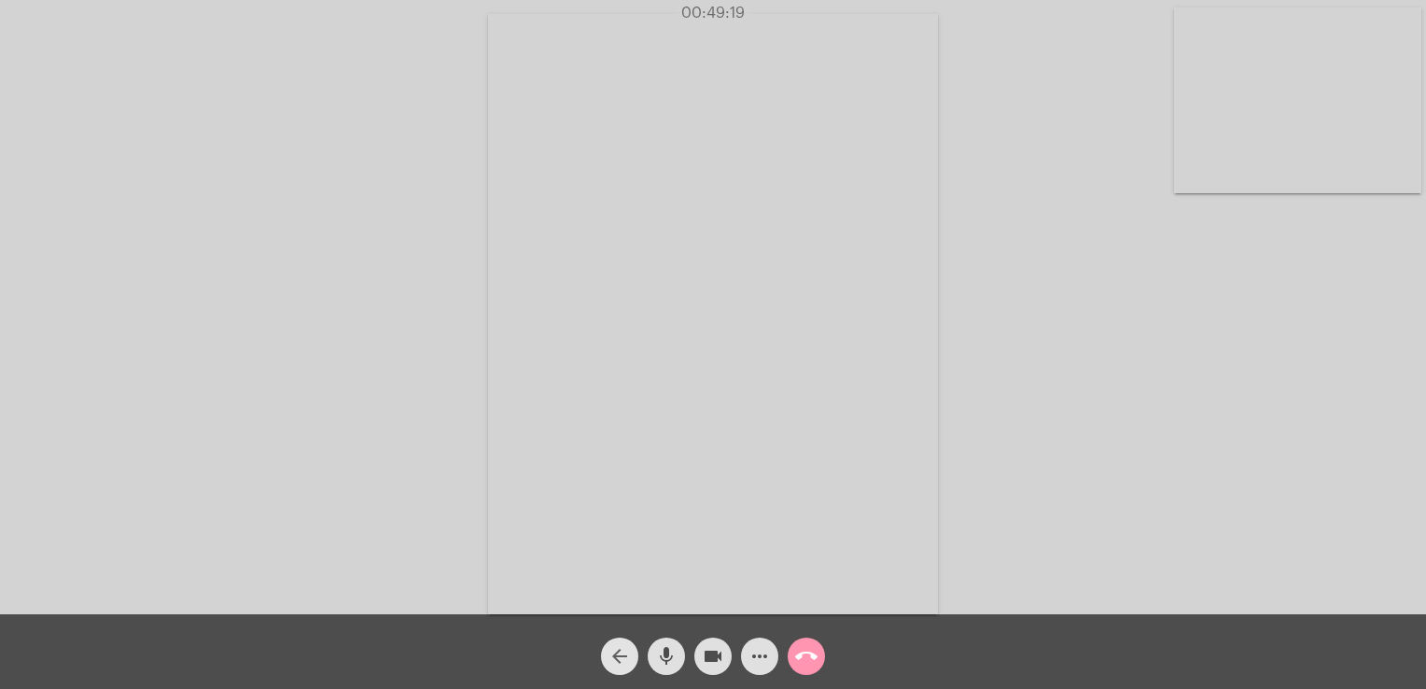
click at [616, 649] on mat-icon "arrow_back" at bounding box center [619, 656] width 22 height 22
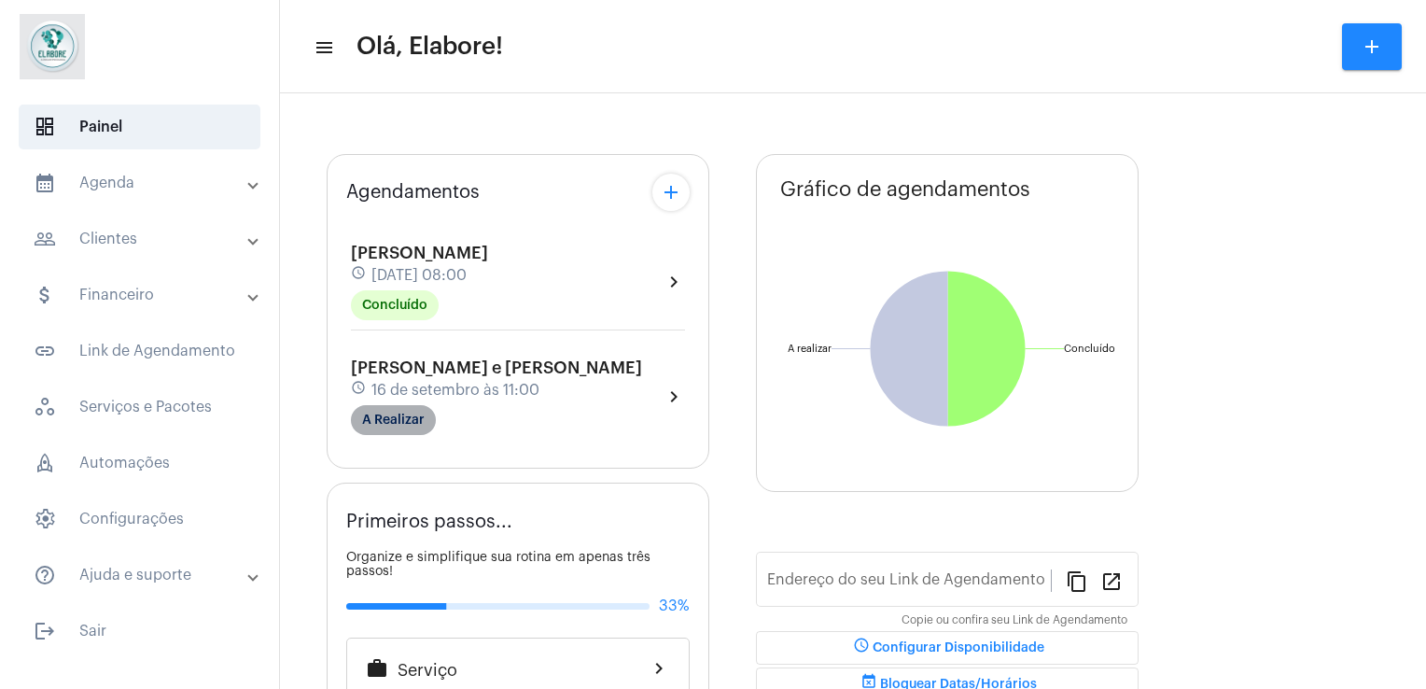
click at [420, 415] on mat-chip "A Realizar" at bounding box center [393, 420] width 85 height 30
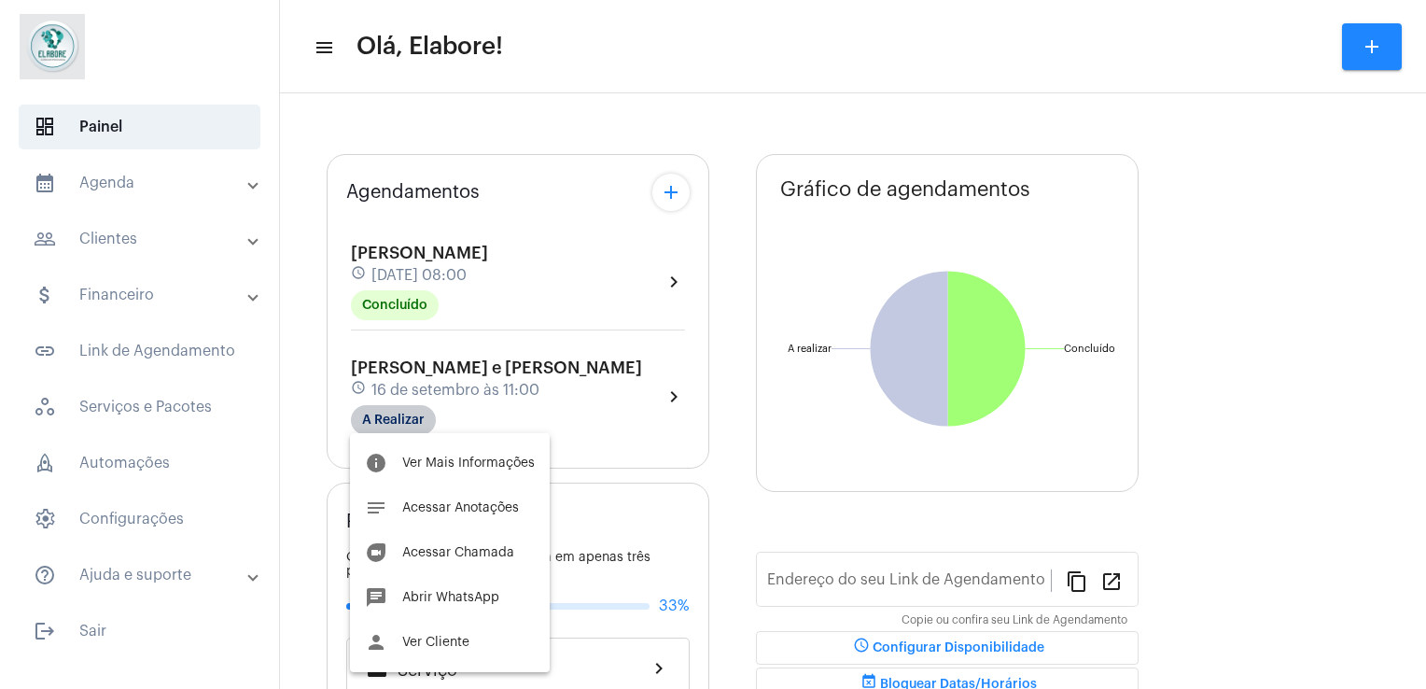
type input "[URL][DOMAIN_NAME]"
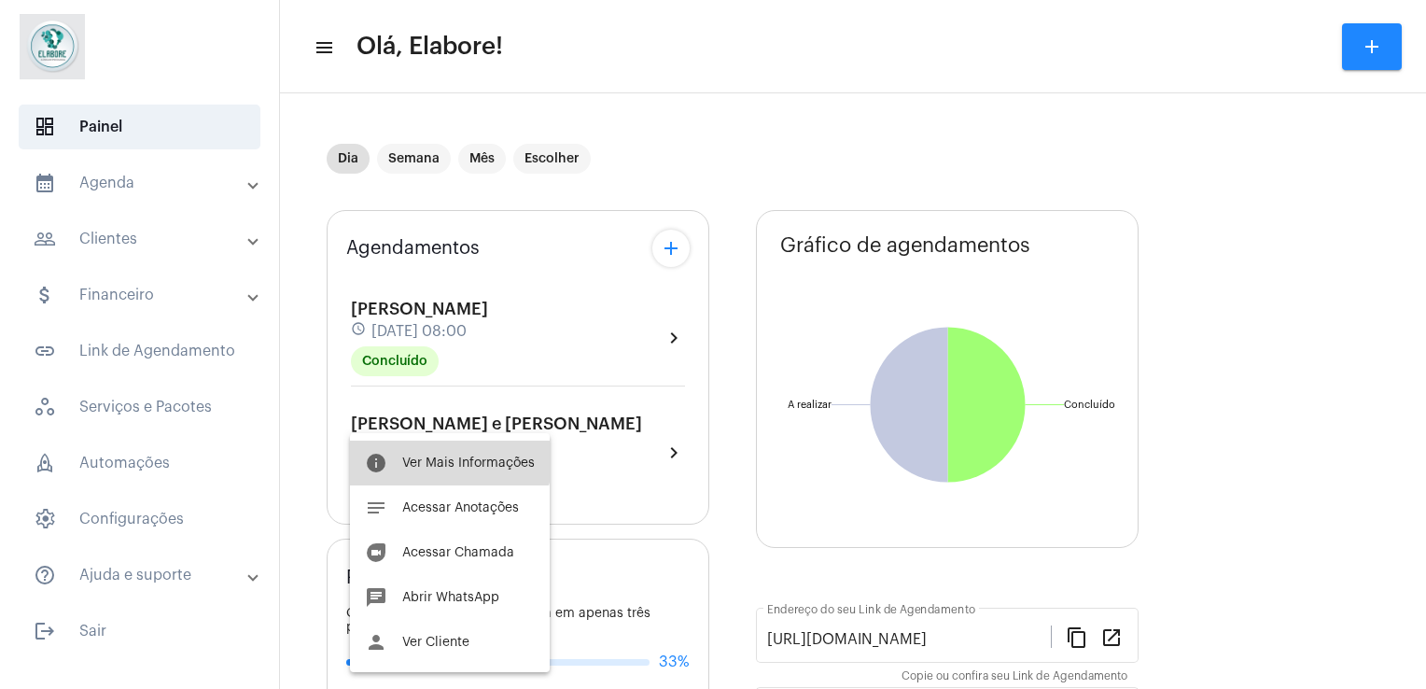
click at [440, 450] on button "info Ver Mais Informações" at bounding box center [450, 462] width 200 height 45
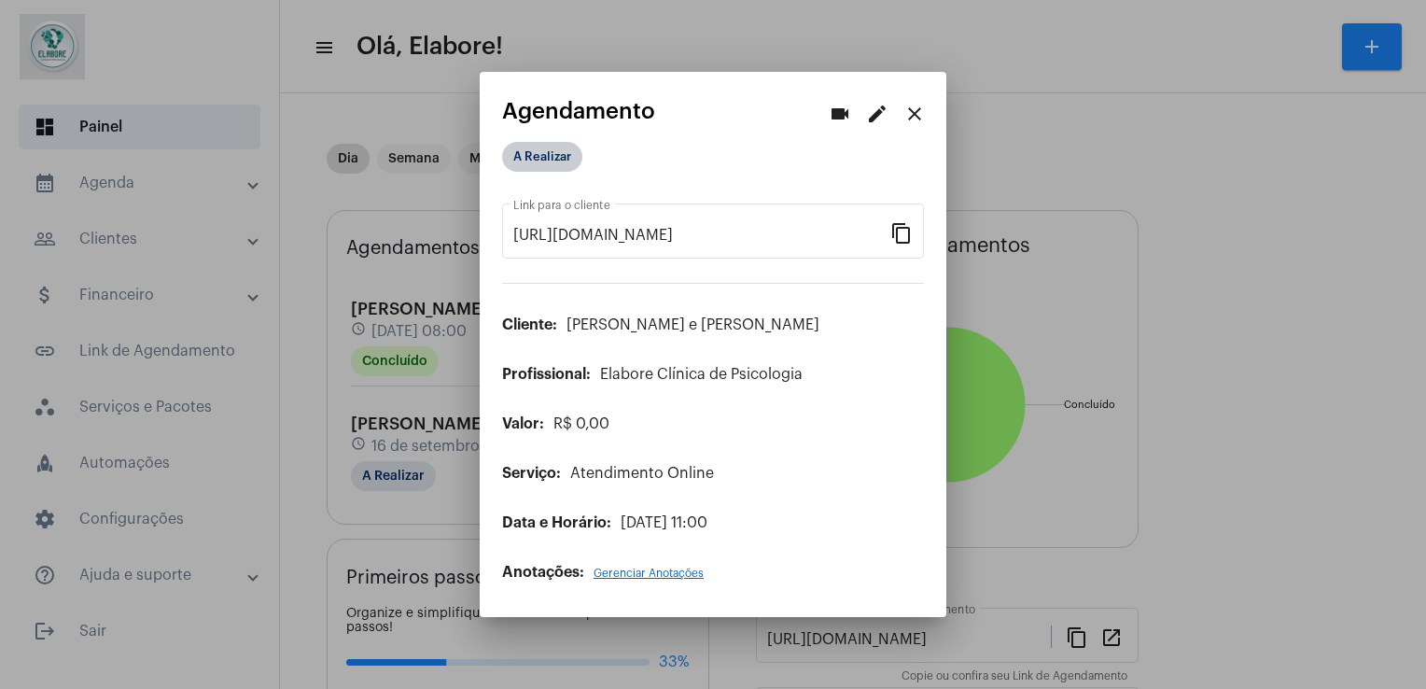
drag, startPoint x: 543, startPoint y: 186, endPoint x: 543, endPoint y: 161, distance: 24.3
click at [543, 161] on app-view-schedule "videocam edit close Agendamento A Realizar https://neft.com.br/agendamento/9258…" at bounding box center [713, 339] width 422 height 481
click at [543, 161] on mat-chip "A Realizar" at bounding box center [542, 157] width 80 height 30
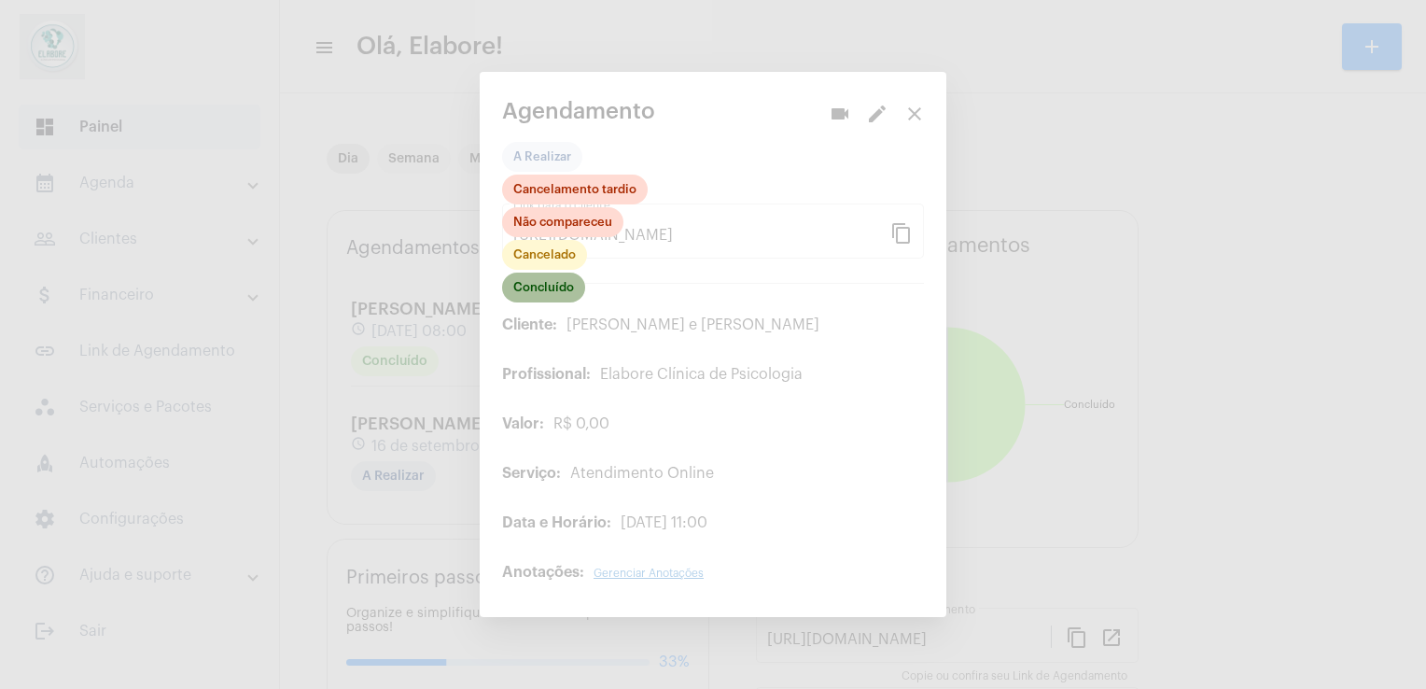
click at [553, 286] on mat-chip "Concluído" at bounding box center [543, 287] width 83 height 30
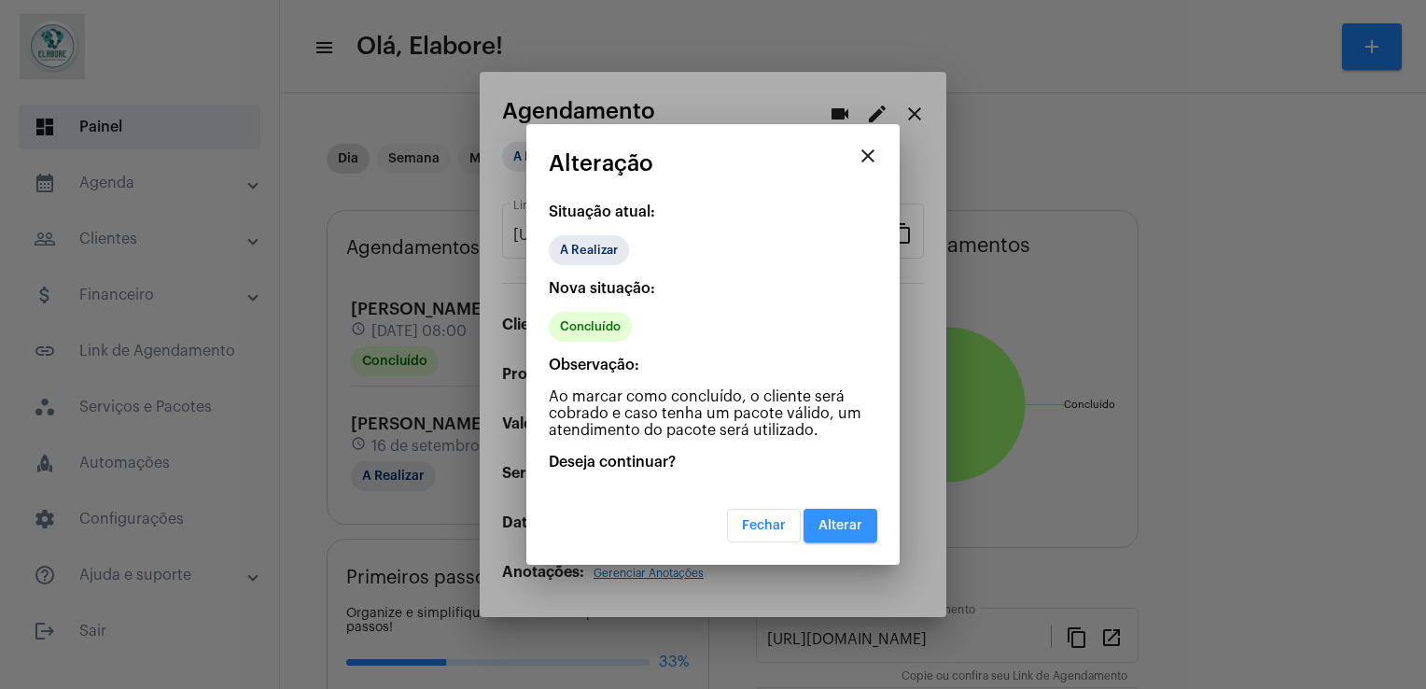
click at [860, 519] on span "Alterar" at bounding box center [840, 525] width 44 height 13
